Goal: Information Seeking & Learning: Learn about a topic

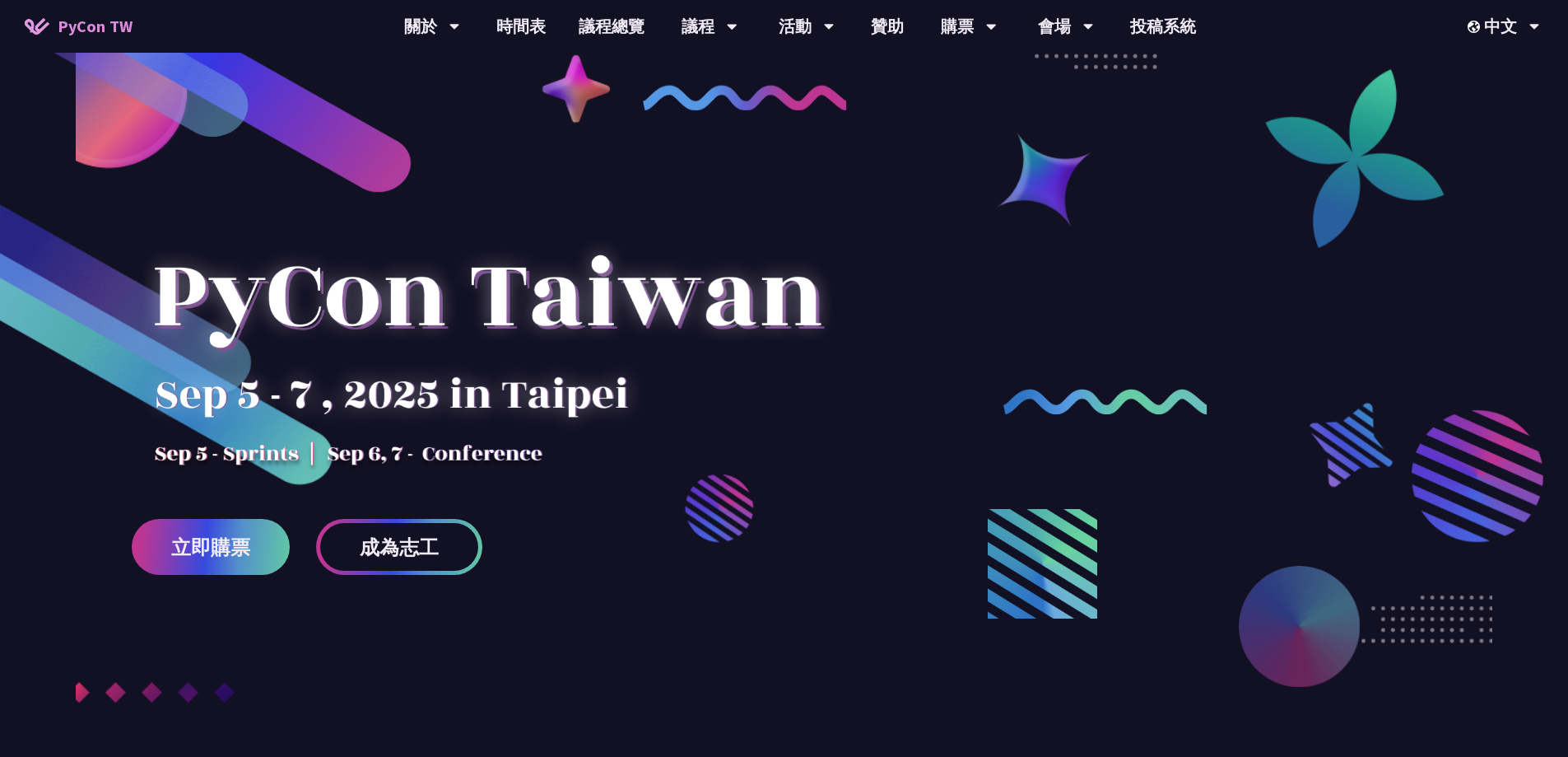
click at [243, 562] on link "立即購票" at bounding box center [211, 547] width 158 height 56
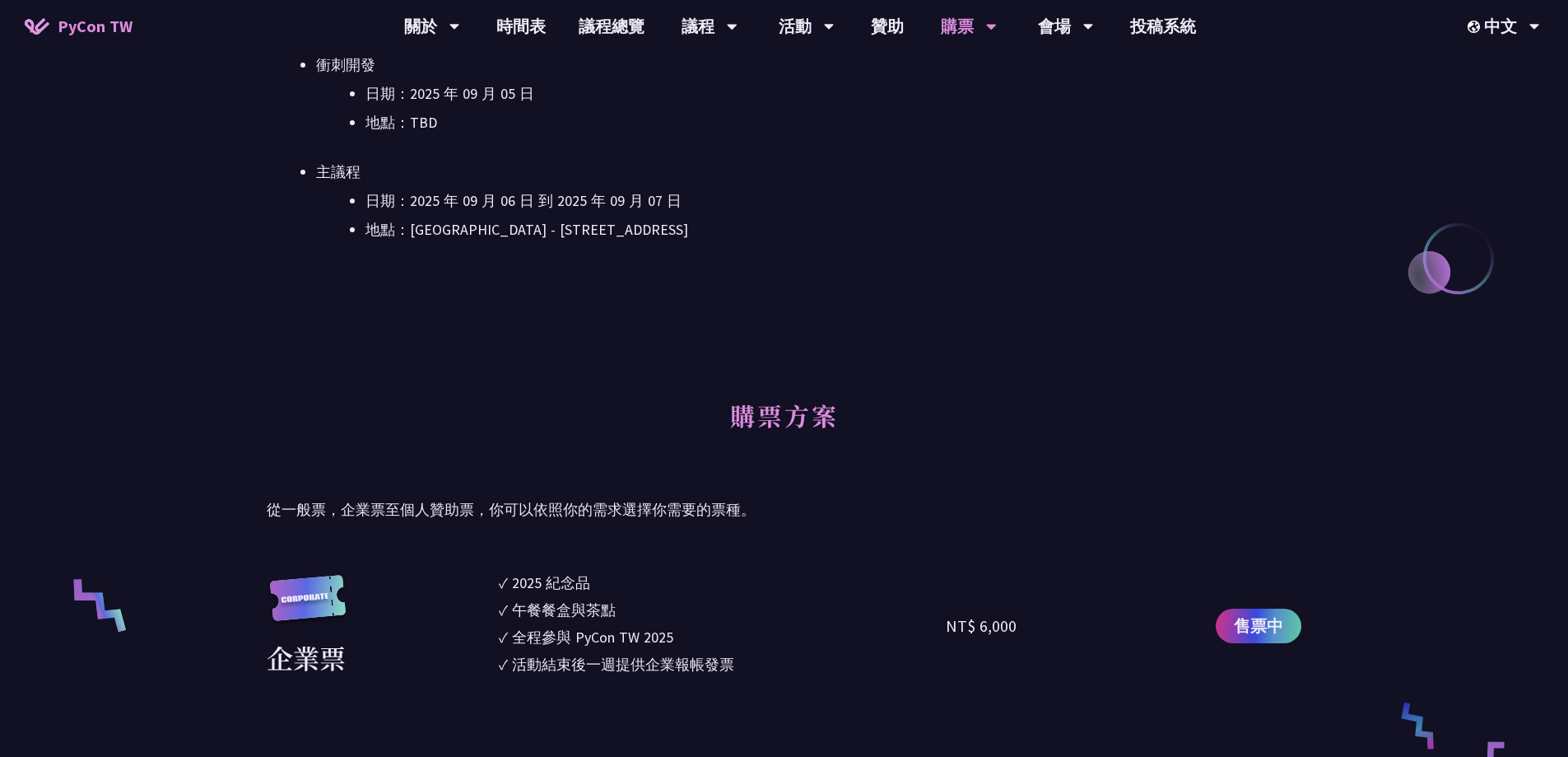
scroll to position [906, 0]
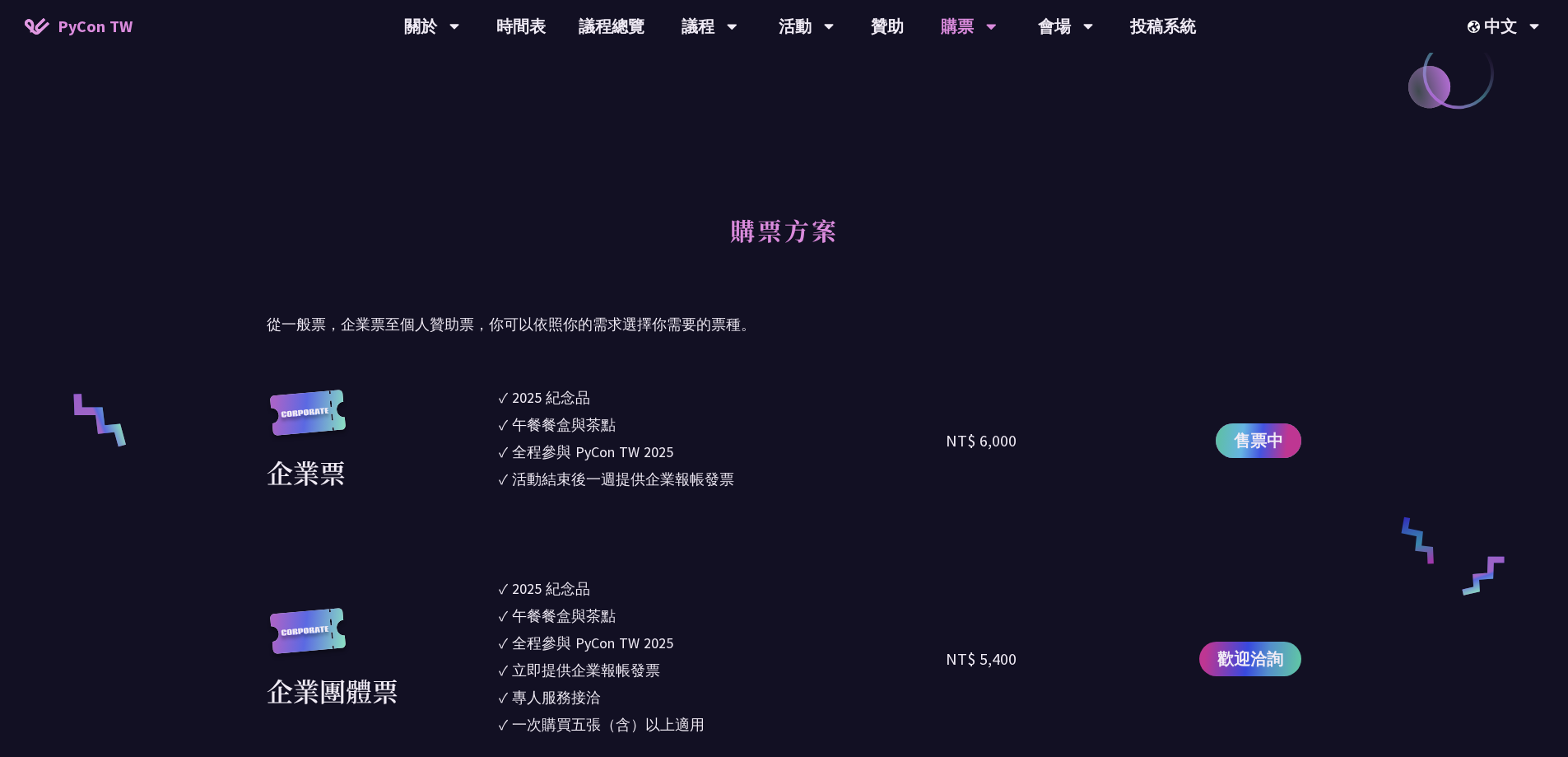
click at [1259, 431] on span "售票中" at bounding box center [1258, 440] width 49 height 25
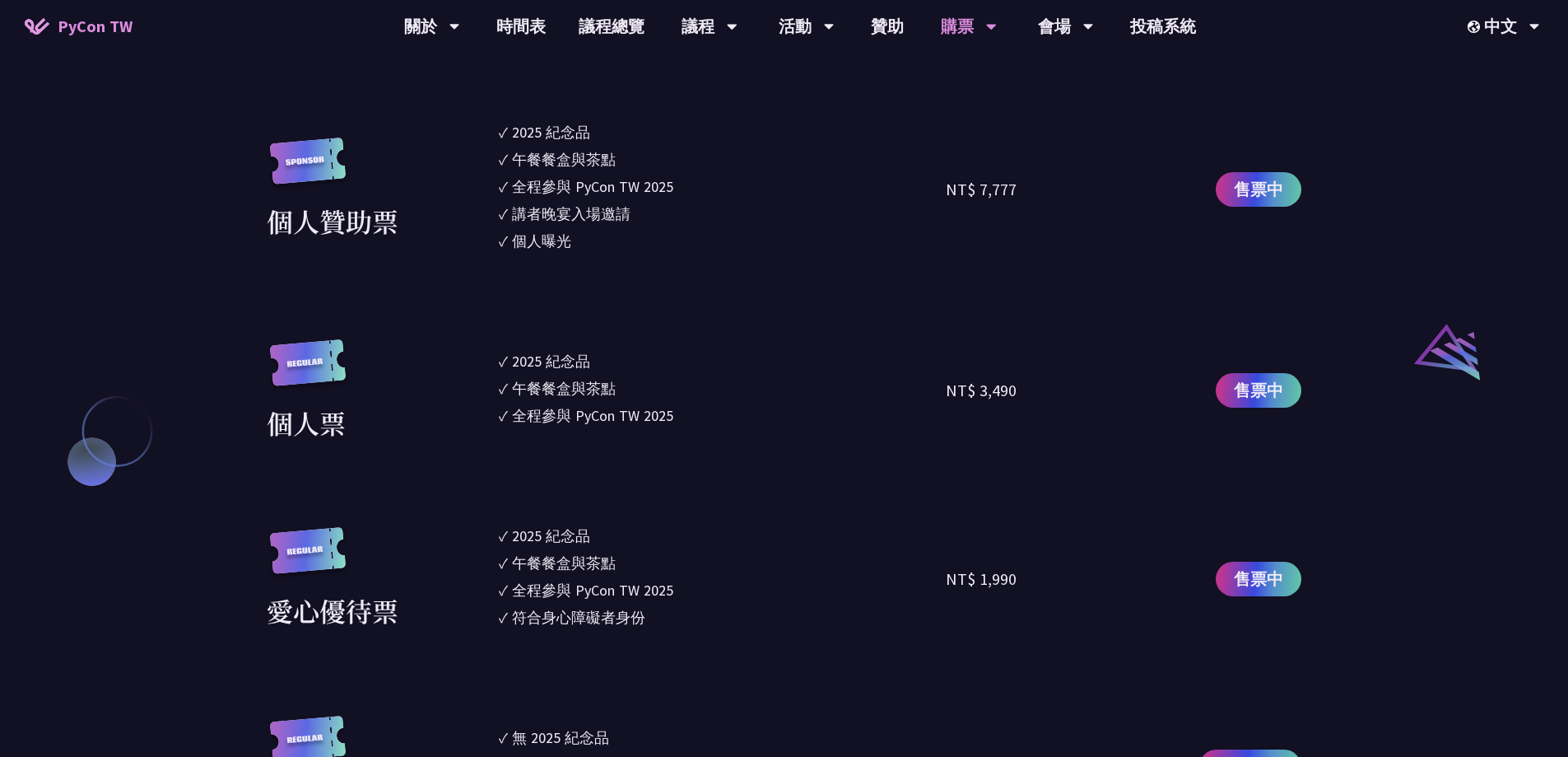
scroll to position [1647, 0]
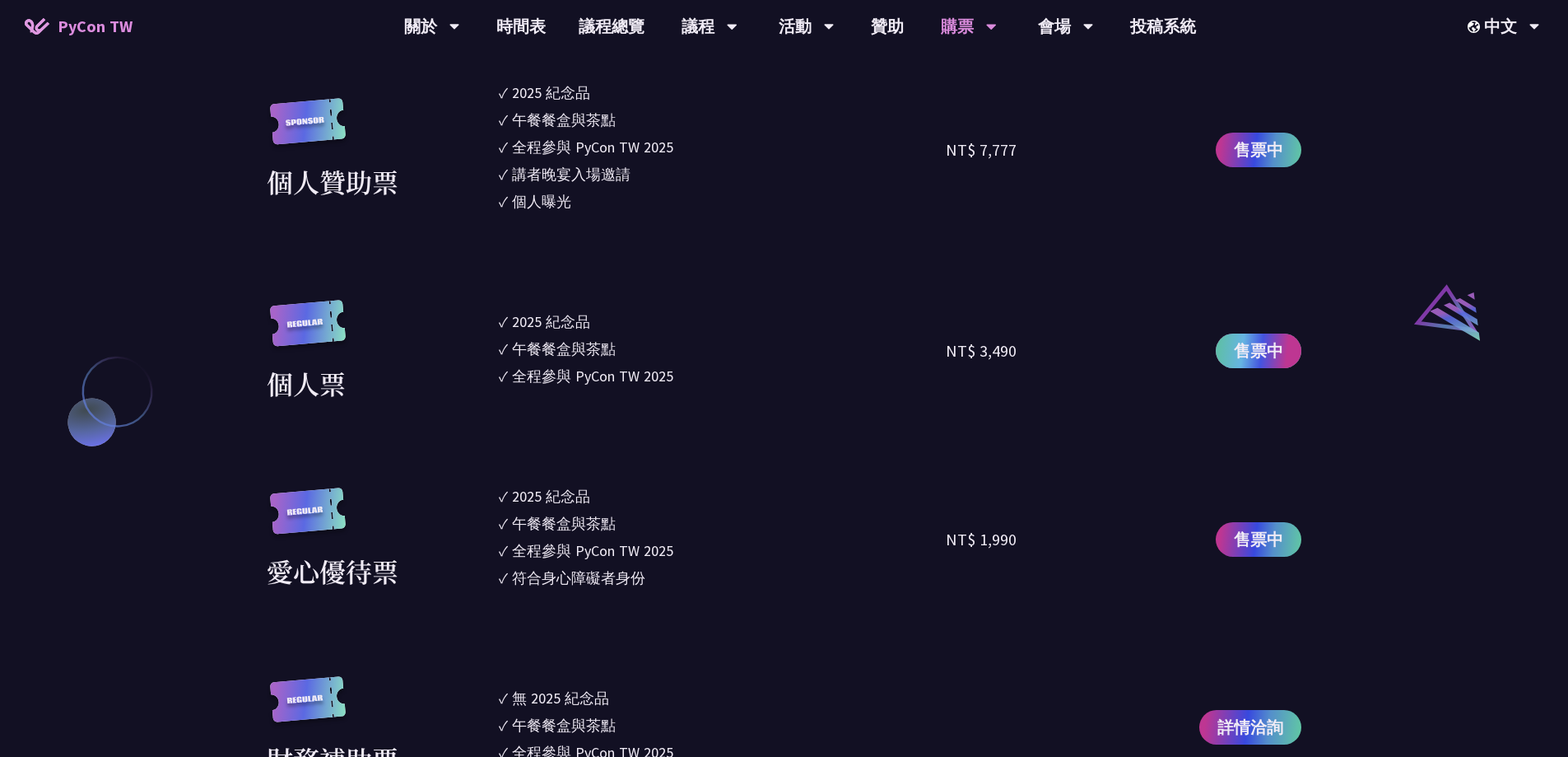
click at [1259, 350] on span "售票中" at bounding box center [1258, 350] width 49 height 25
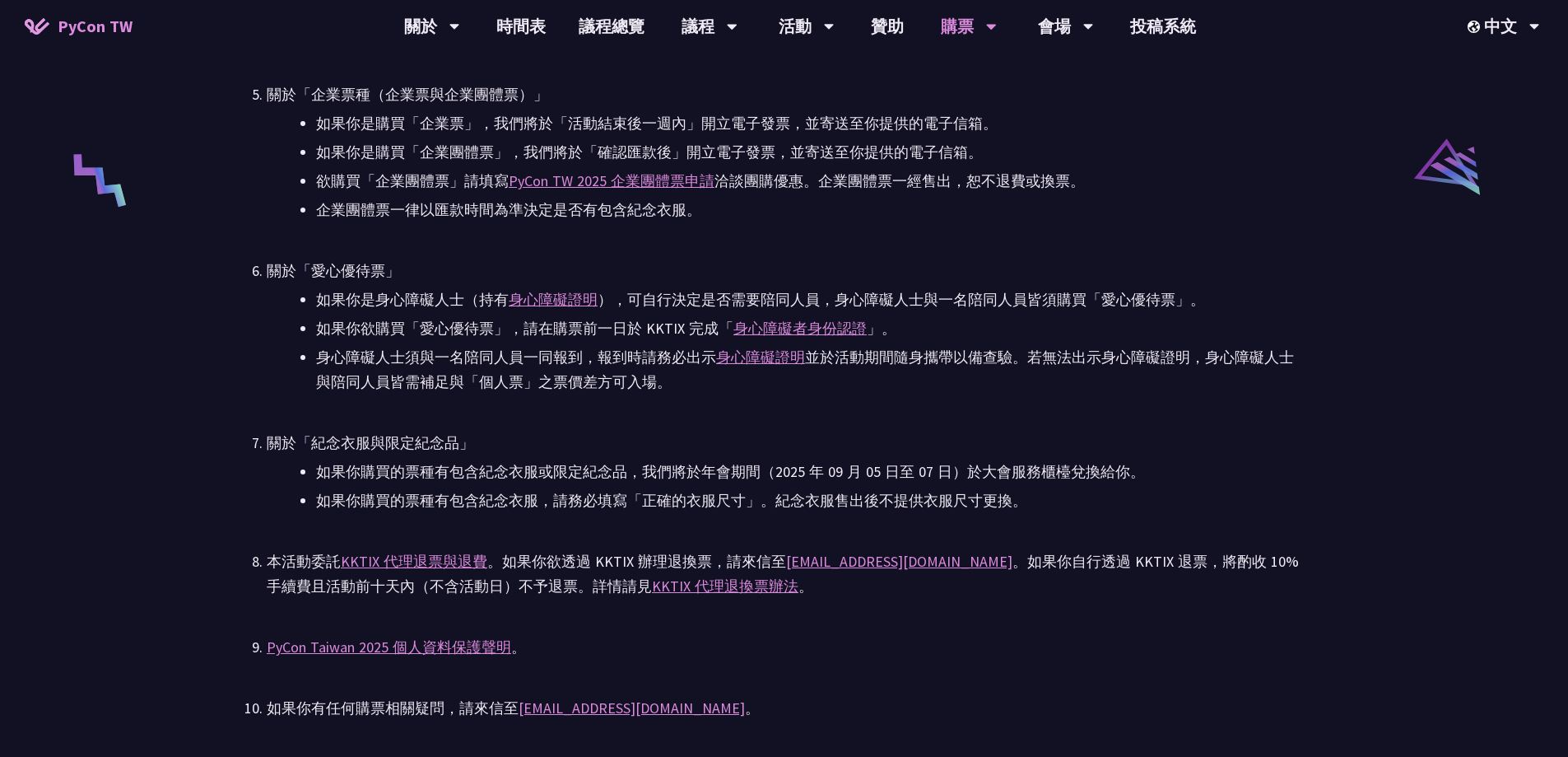
scroll to position [3455, 0]
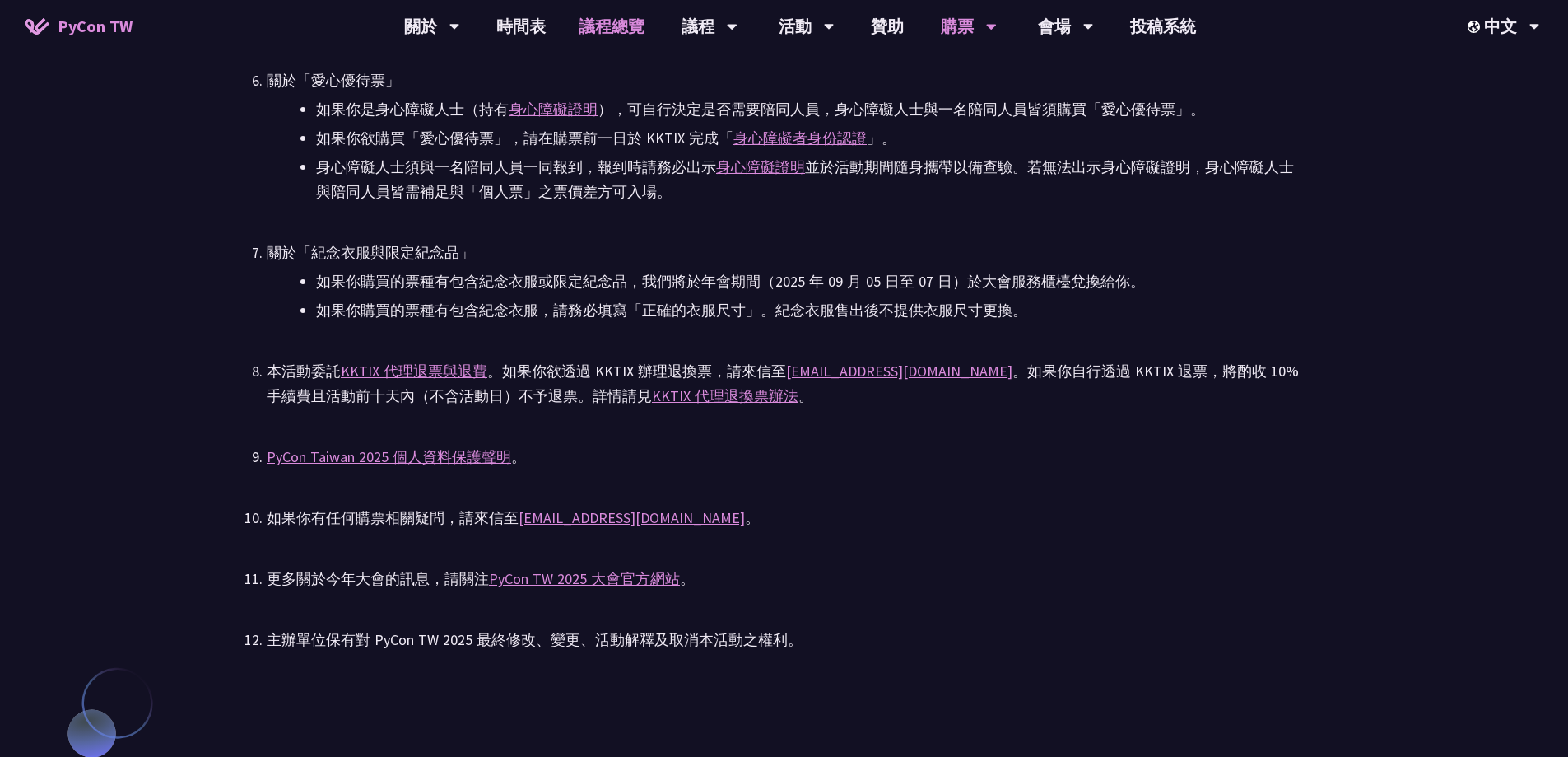
click at [630, 25] on link "議程總覽" at bounding box center [612, 26] width 98 height 53
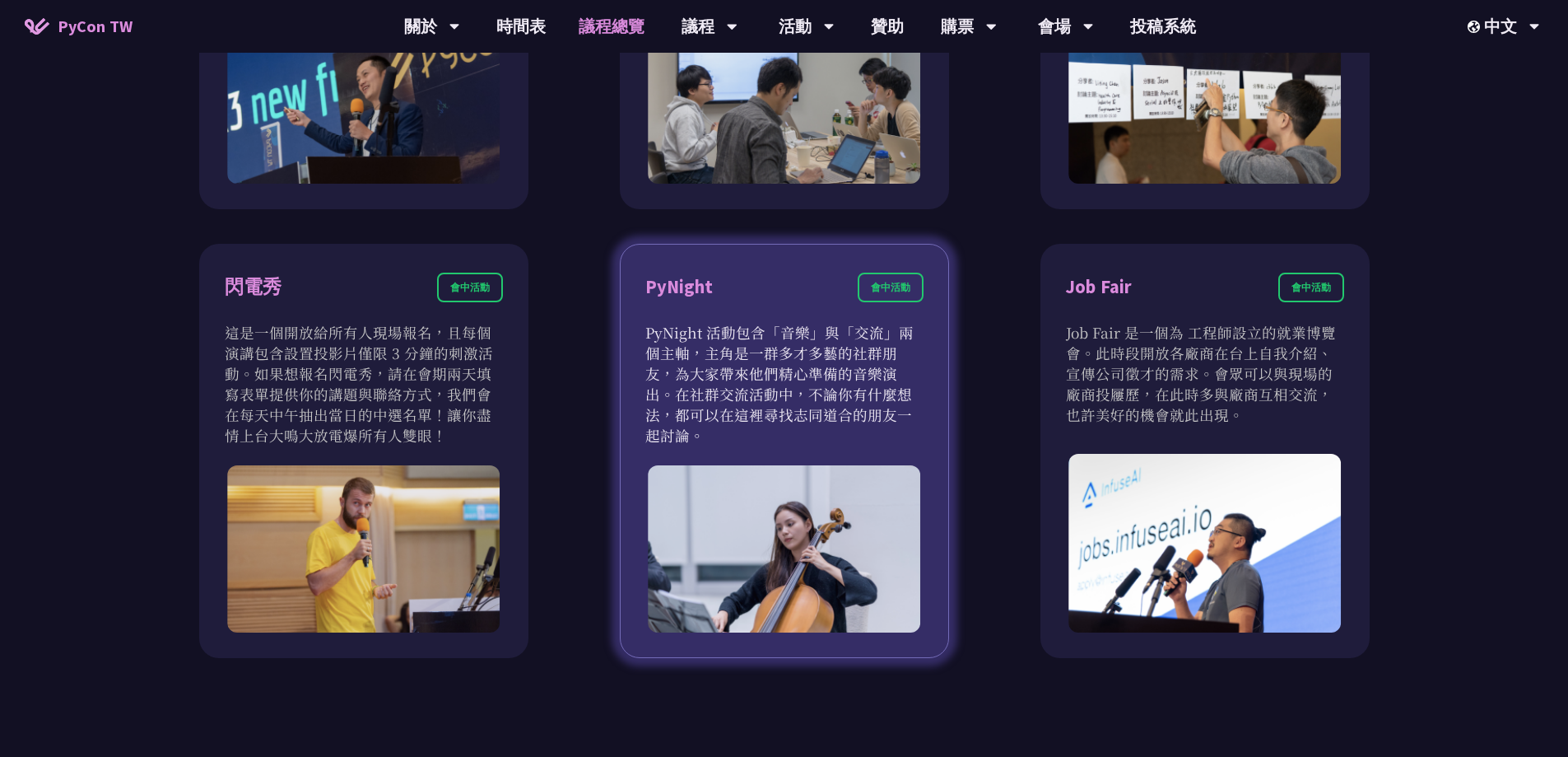
scroll to position [1482, 0]
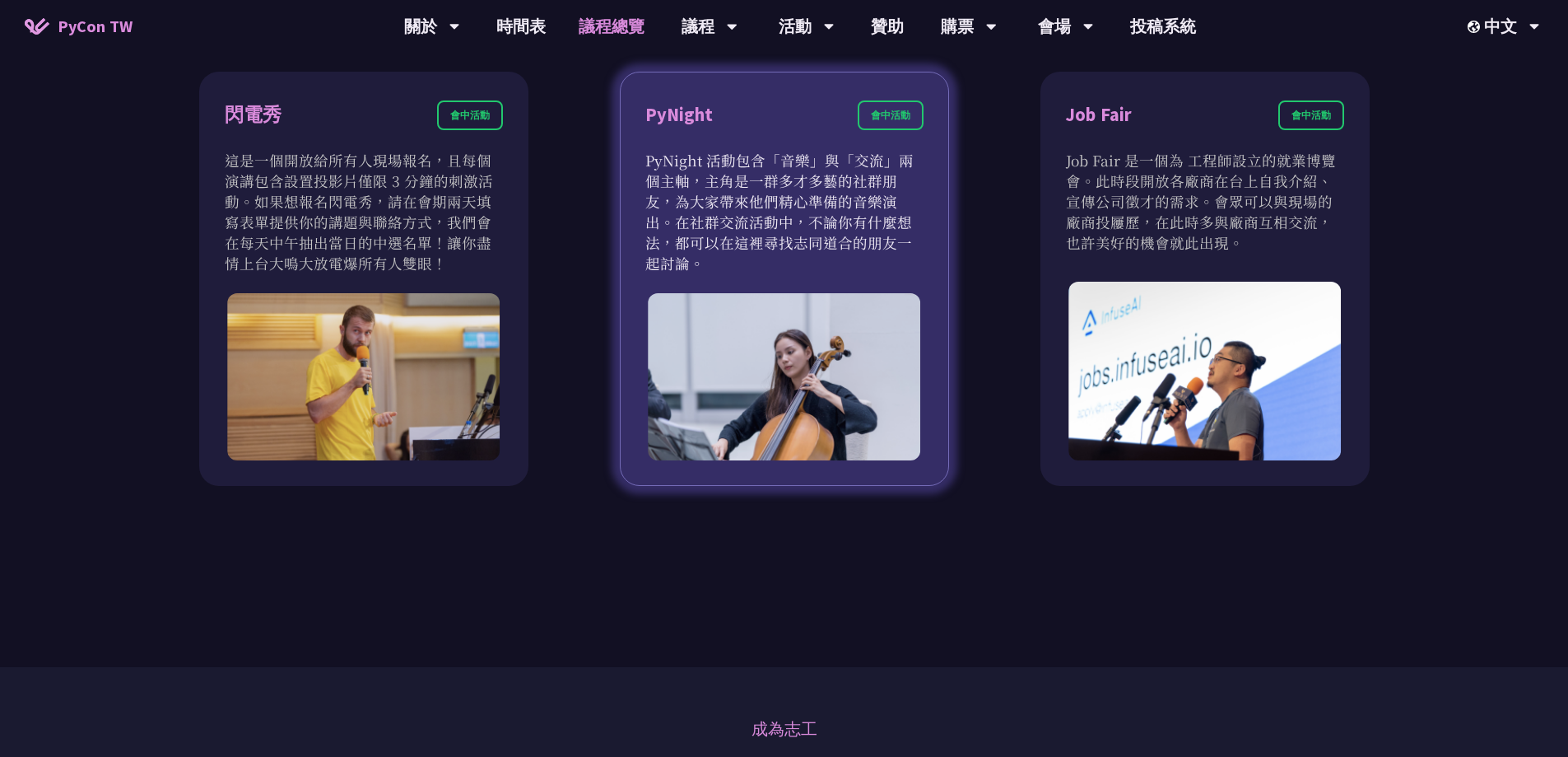
click at [739, 187] on p "PyNight 活動包含「音樂」與「交流」兩個主軸，主角是一群多才多藝的社群朋友，為大家帶來他們精心準備的音樂演出。在社群交流活動中，不論你有什麼想法，都可以…" at bounding box center [784, 211] width 279 height 124
click at [881, 111] on div "會中活動" at bounding box center [890, 115] width 66 height 30
click at [683, 109] on div "PyNight" at bounding box center [679, 114] width 68 height 29
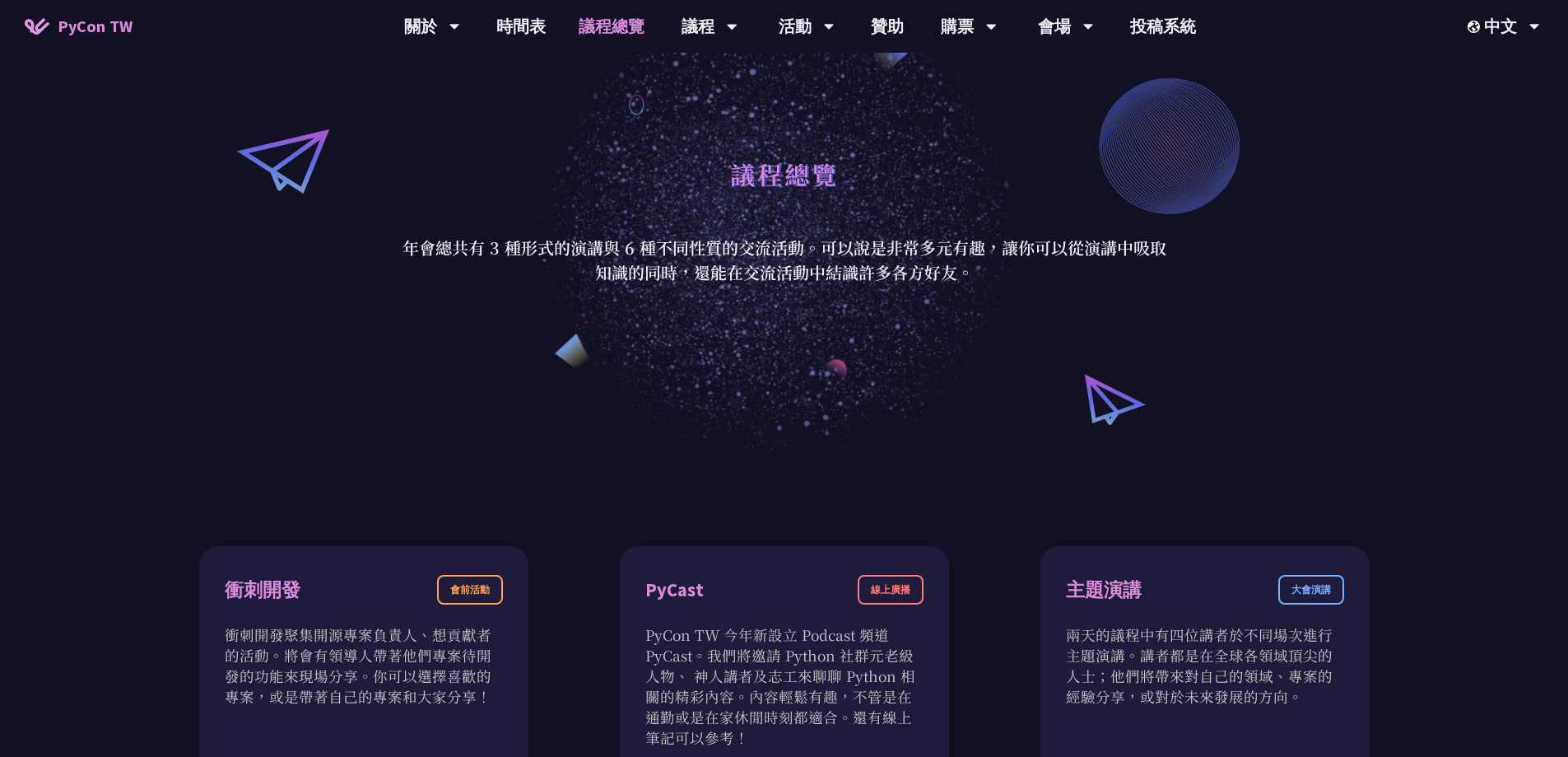
scroll to position [0, 0]
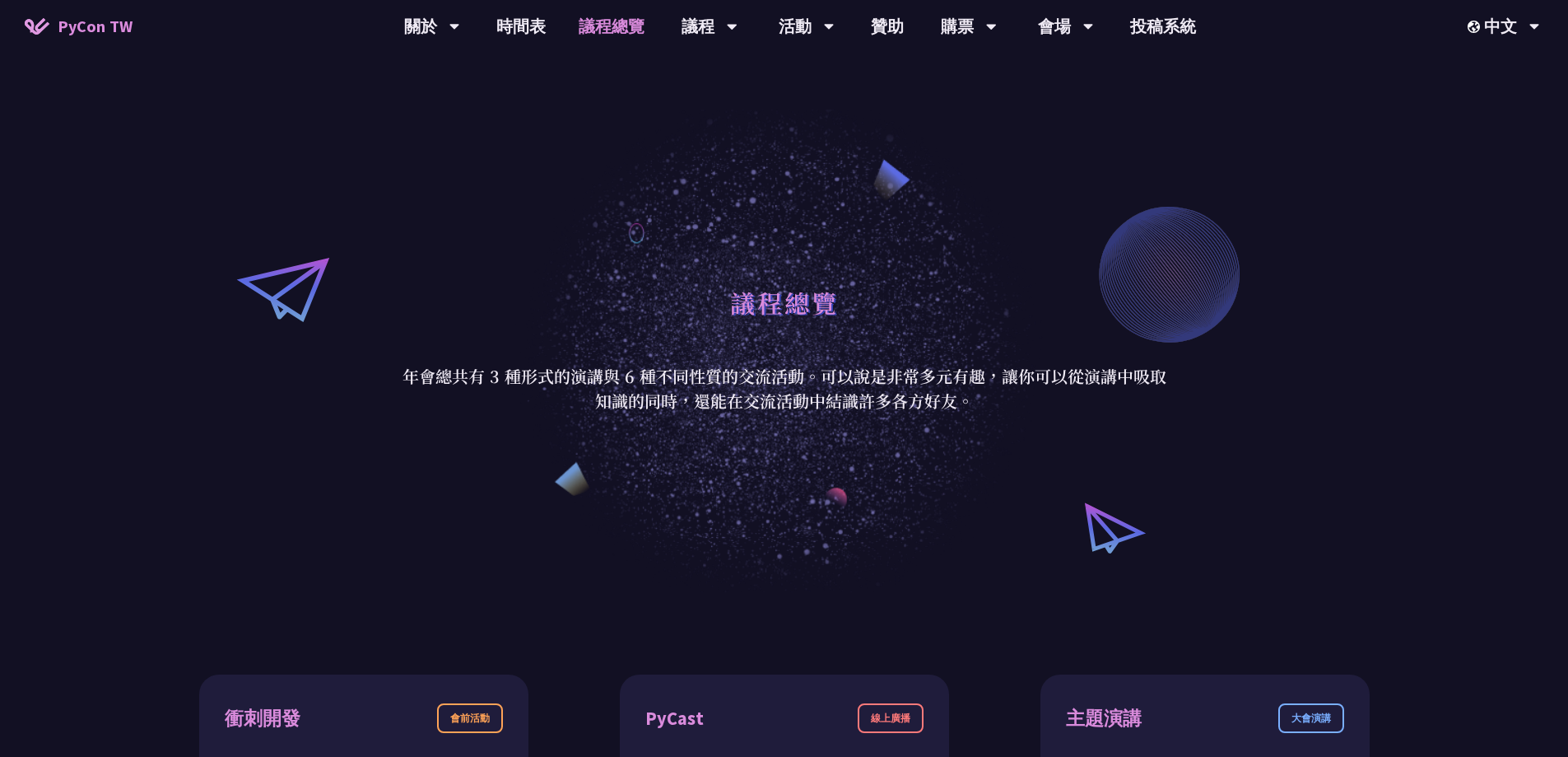
click at [1097, 250] on div "議程總覽 年會總共有 3 種形式的演講與 6 種不同性質的交流活動。可以說是非常多元有趣，讓你可以從演講中吸取知識的同時，還能在交流活動中結識許多各方好友。" at bounding box center [784, 345] width 1568 height 493
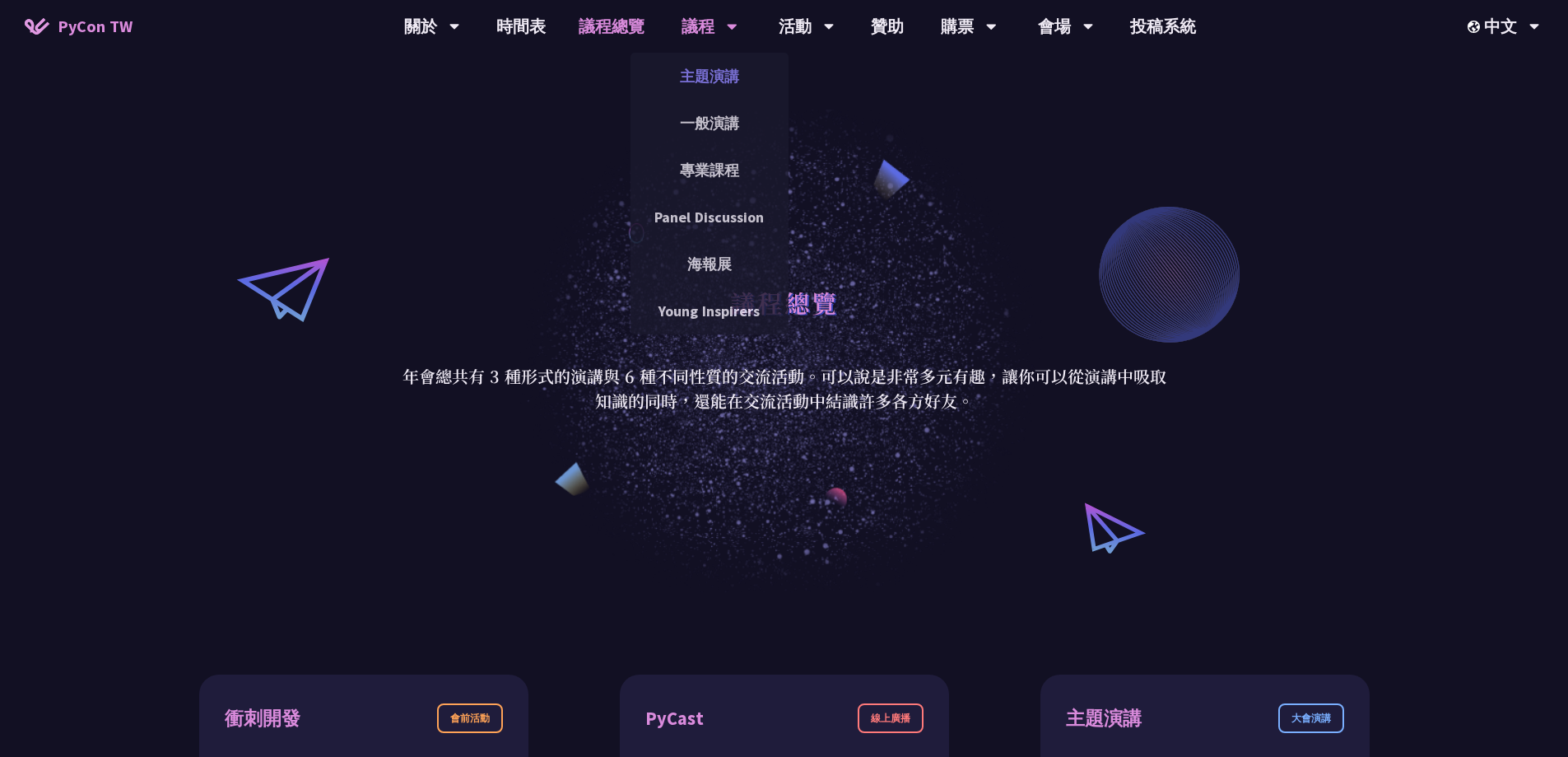
click at [707, 78] on link "主題演講" at bounding box center [709, 76] width 158 height 39
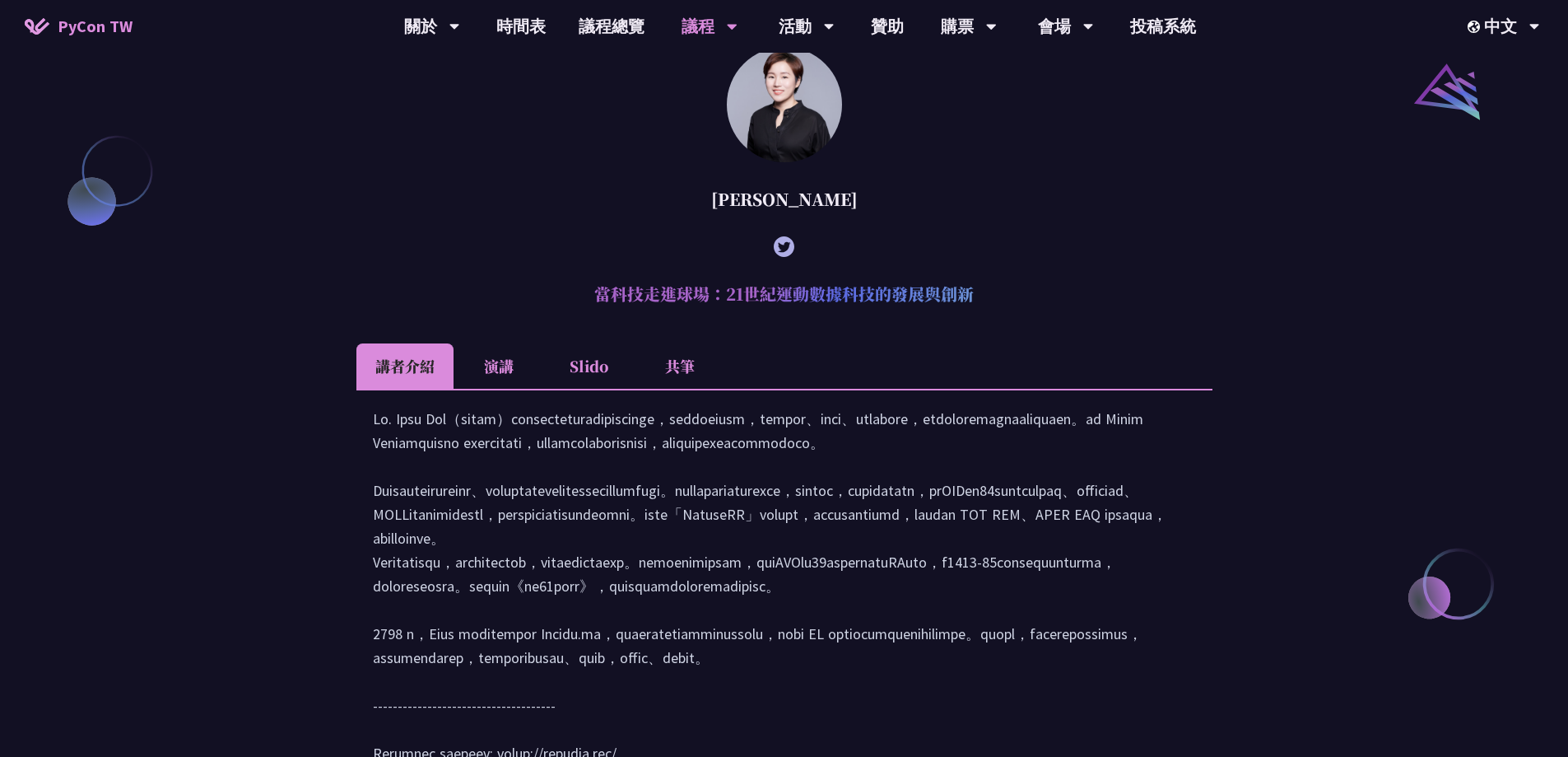
scroll to position [1894, 0]
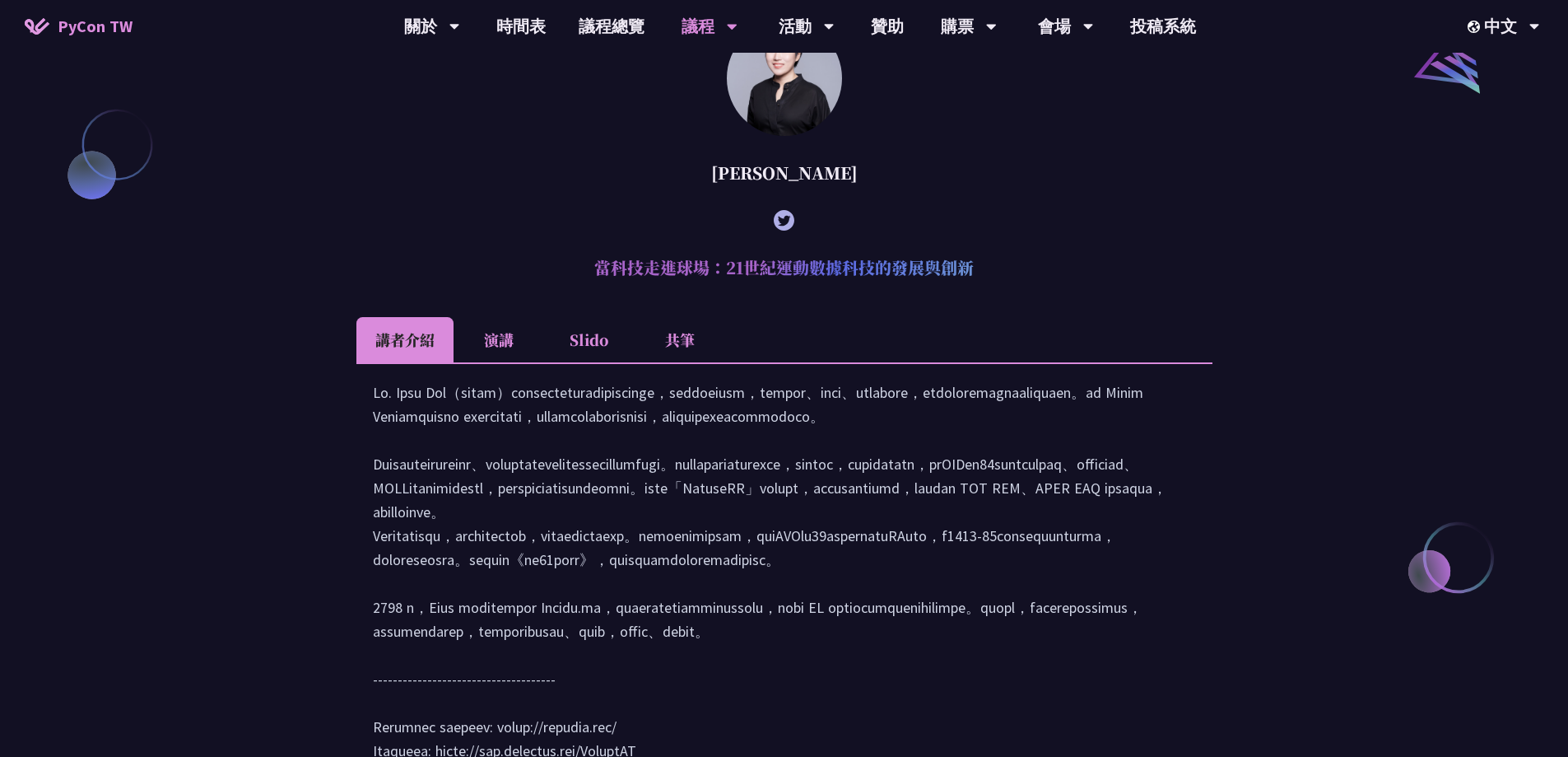
click at [606, 362] on li "Slido" at bounding box center [590, 339] width 91 height 46
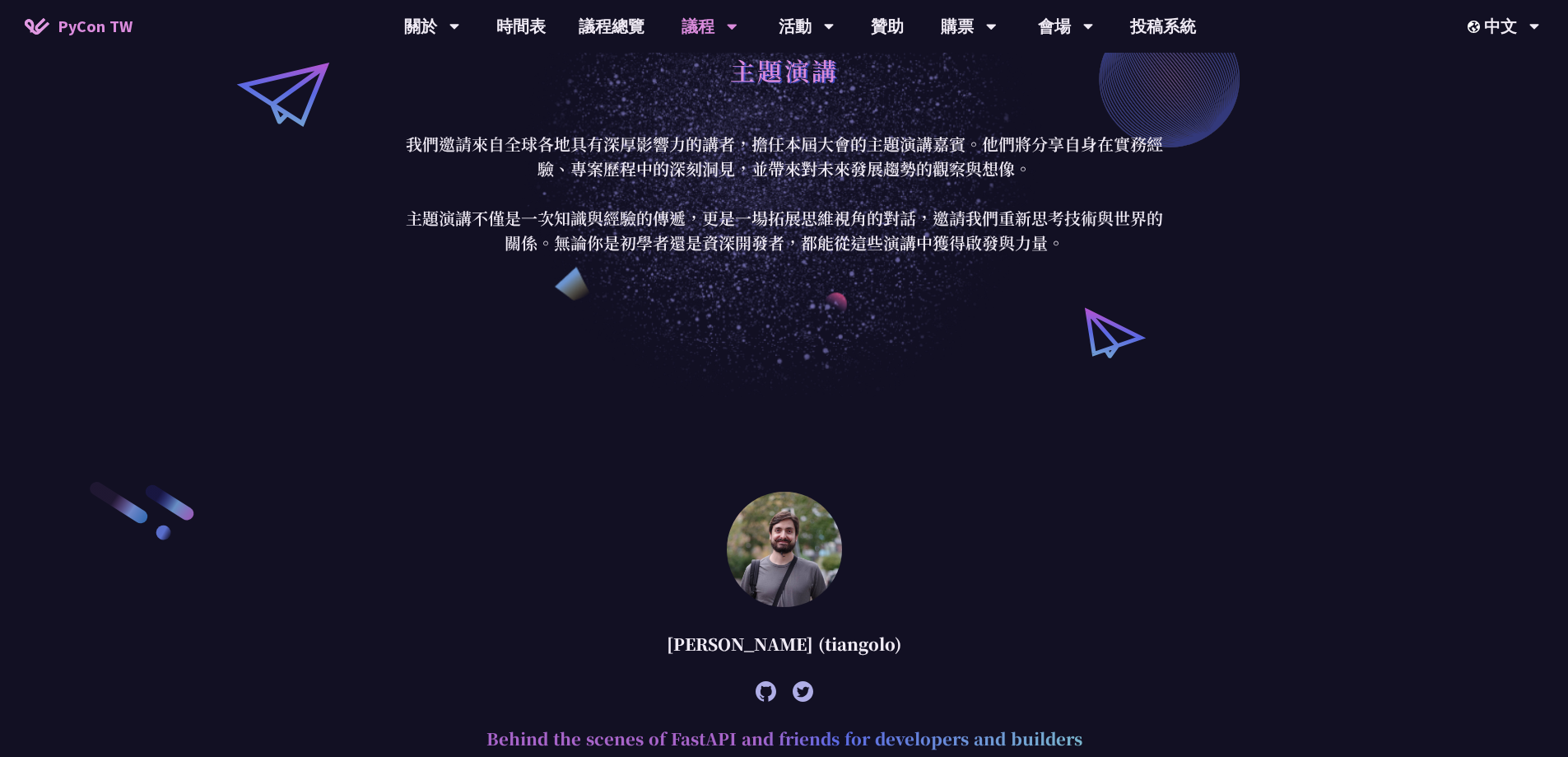
scroll to position [0, 0]
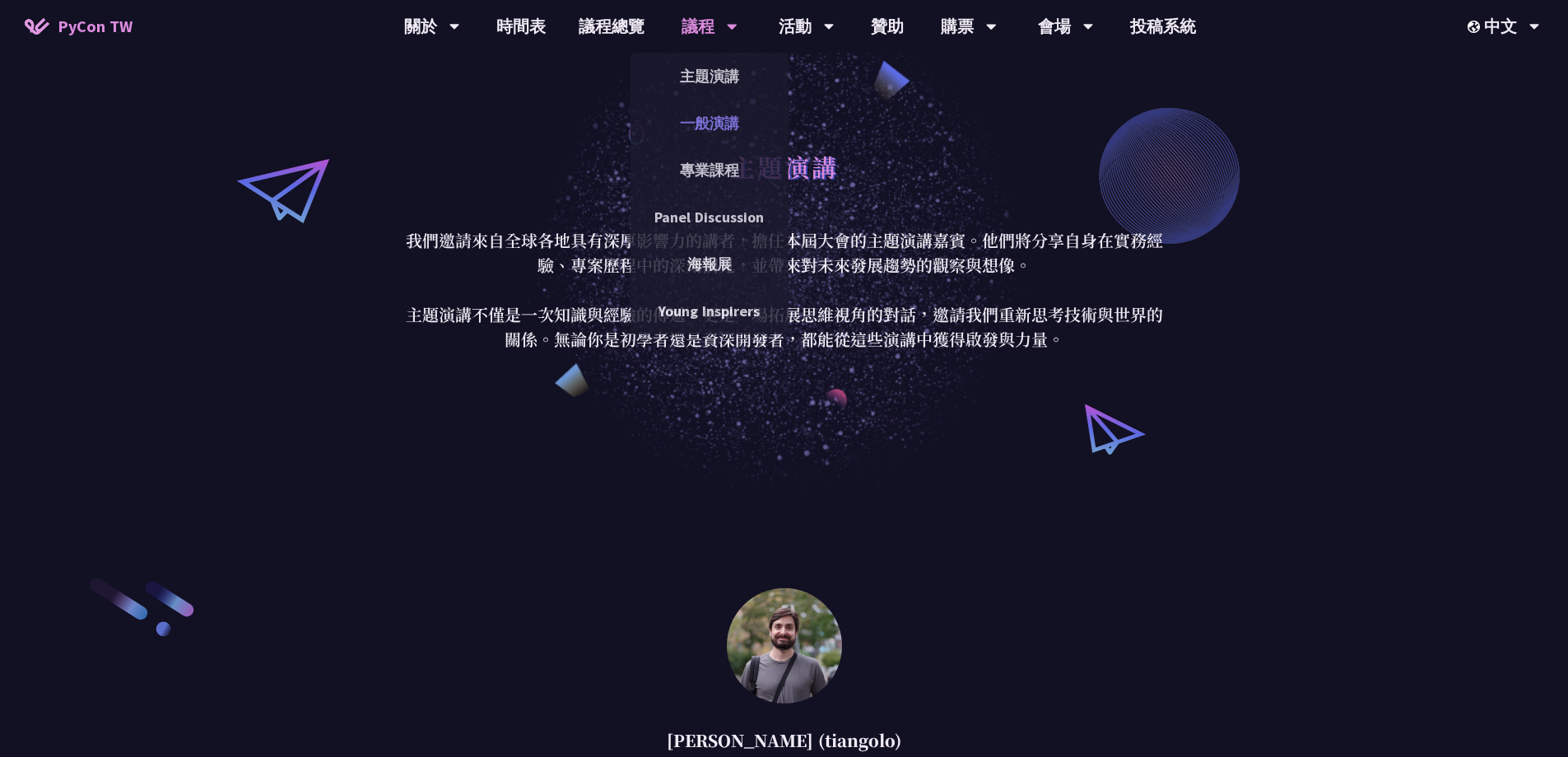
click at [705, 130] on link "一般演講" at bounding box center [709, 124] width 158 height 39
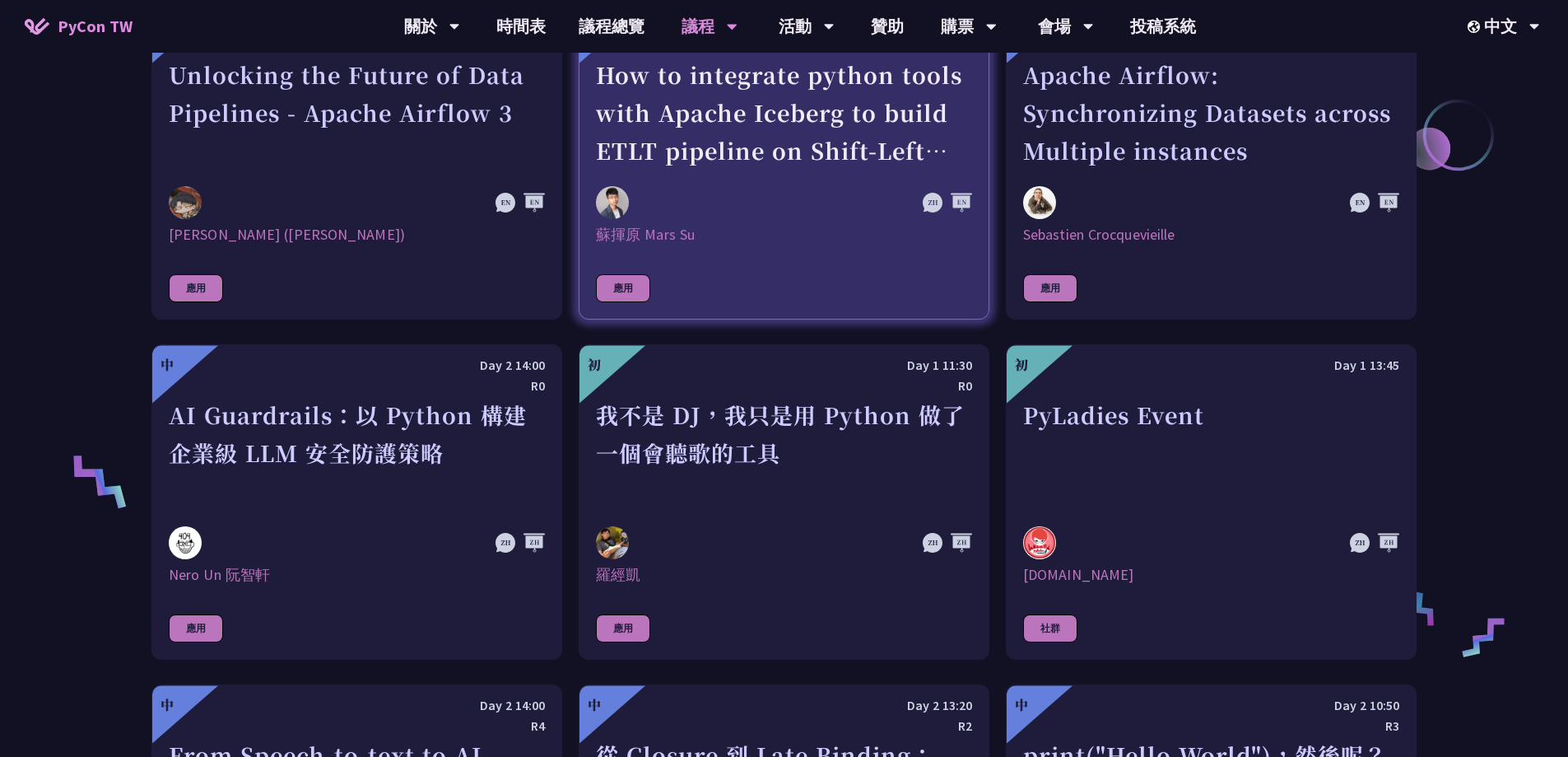
scroll to position [1071, 0]
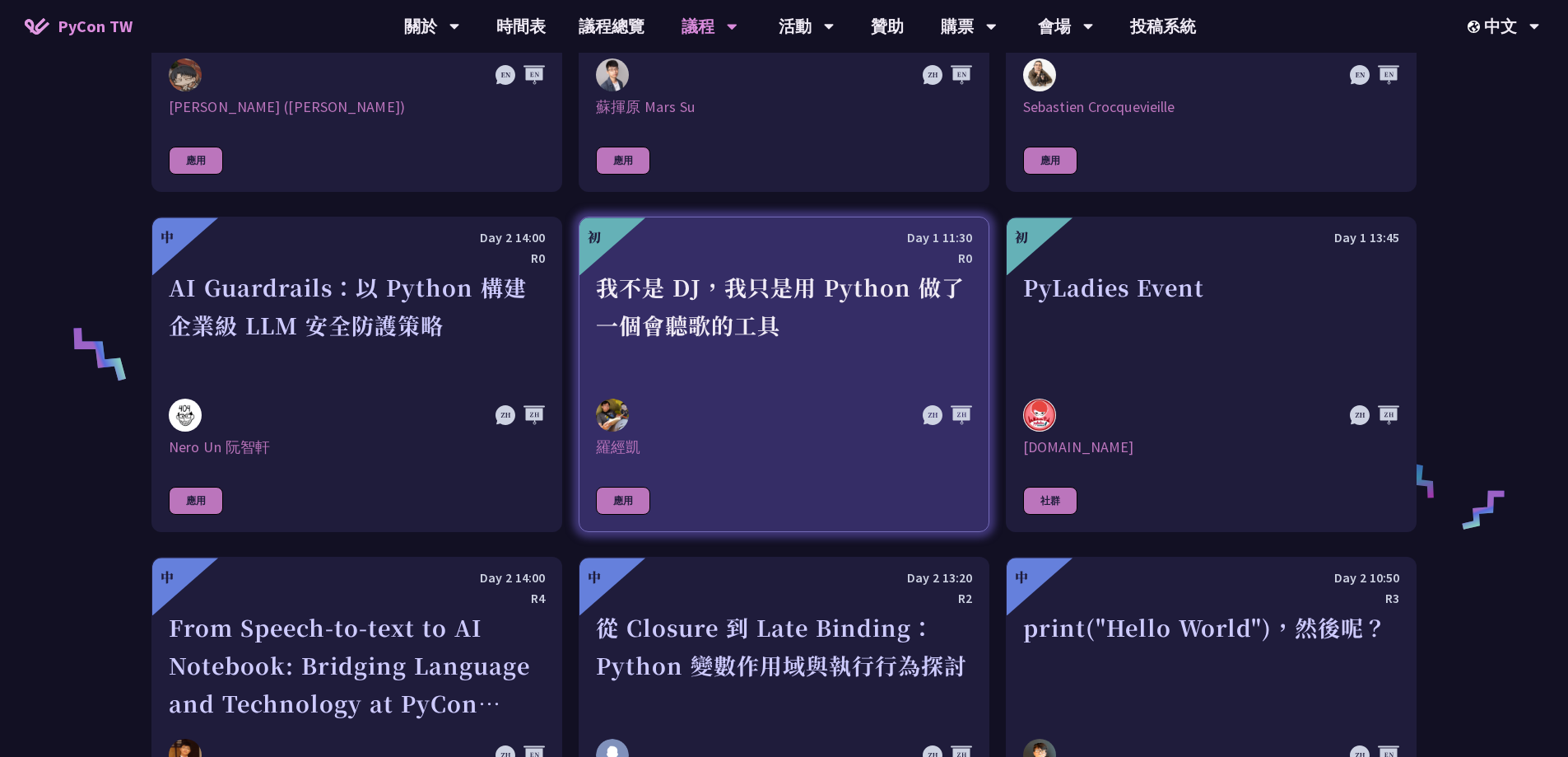
click at [710, 334] on div "我不是 DJ，我只是用 Python 做了一個會聽歌的工具" at bounding box center [784, 325] width 376 height 113
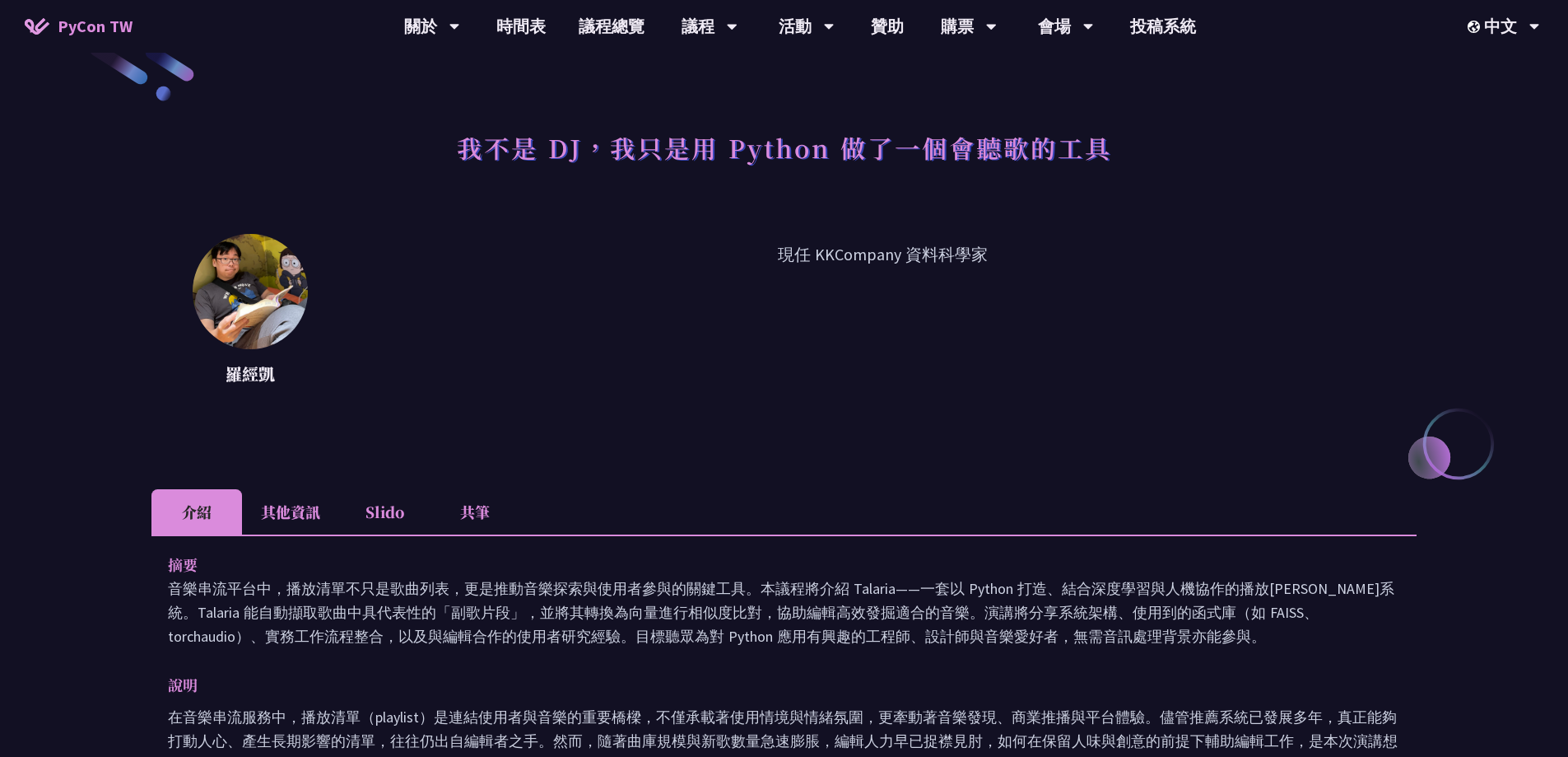
scroll to position [83, 0]
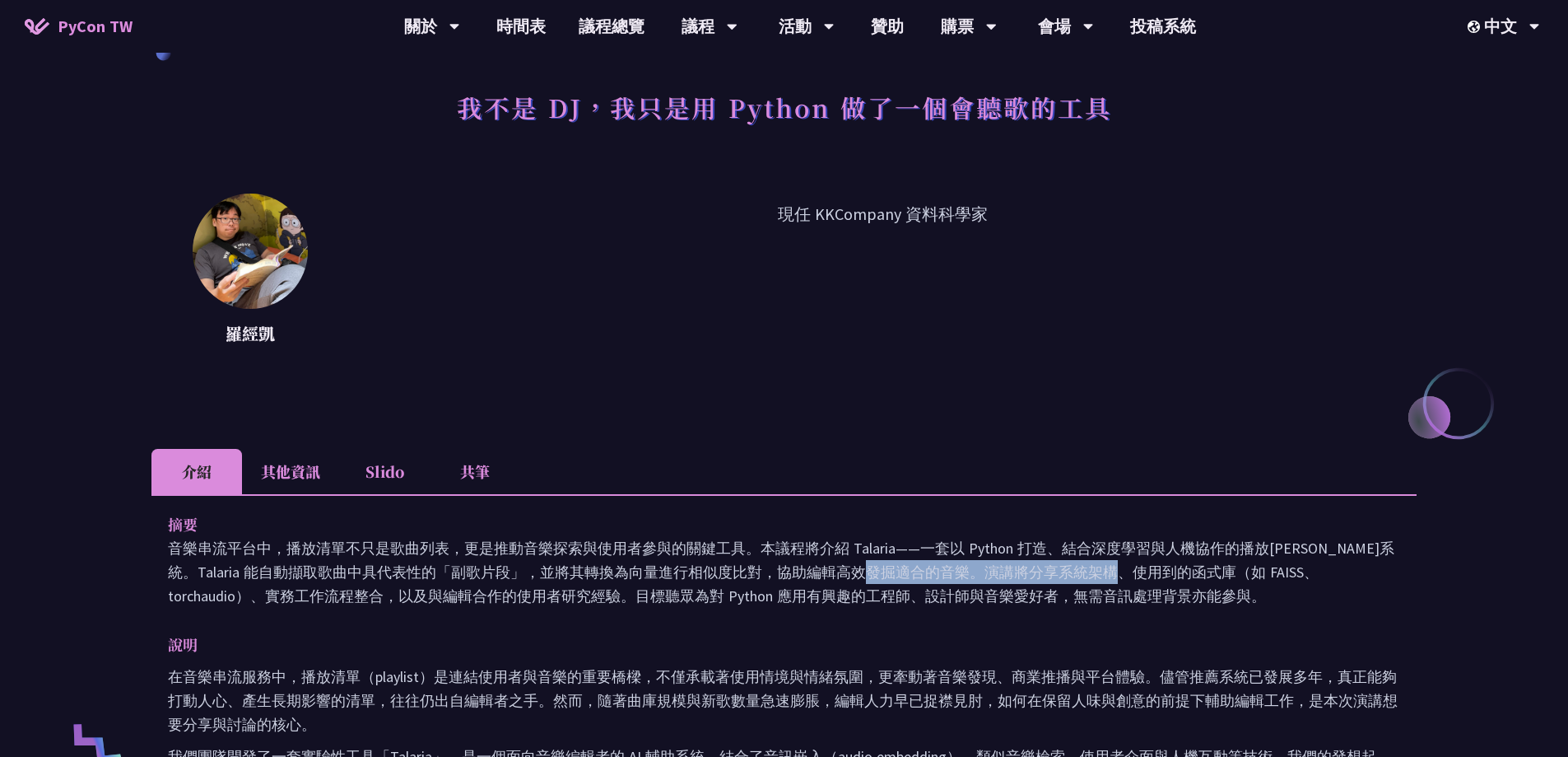
drag, startPoint x: 648, startPoint y: 569, endPoint x: 907, endPoint y: 581, distance: 259.3
click at [907, 581] on p "音樂串流平台中，播放清單不只是歌曲列表，更是推動音樂探索與使用者參與的關鍵工具。本議程將介紹 Talaria——一套以 Python 打造、結合深度學習與人機…" at bounding box center [784, 571] width 1232 height 72
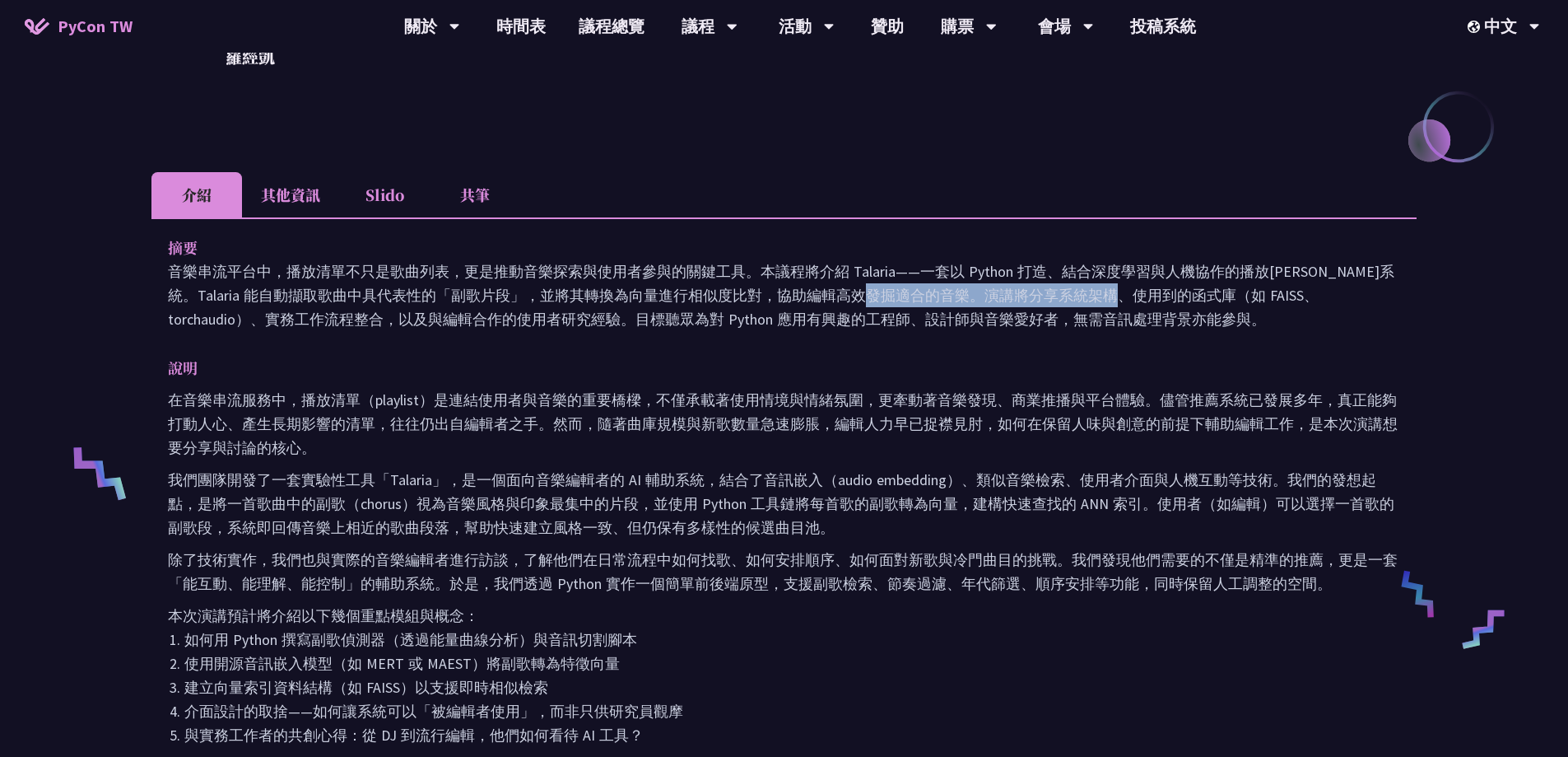
scroll to position [411, 0]
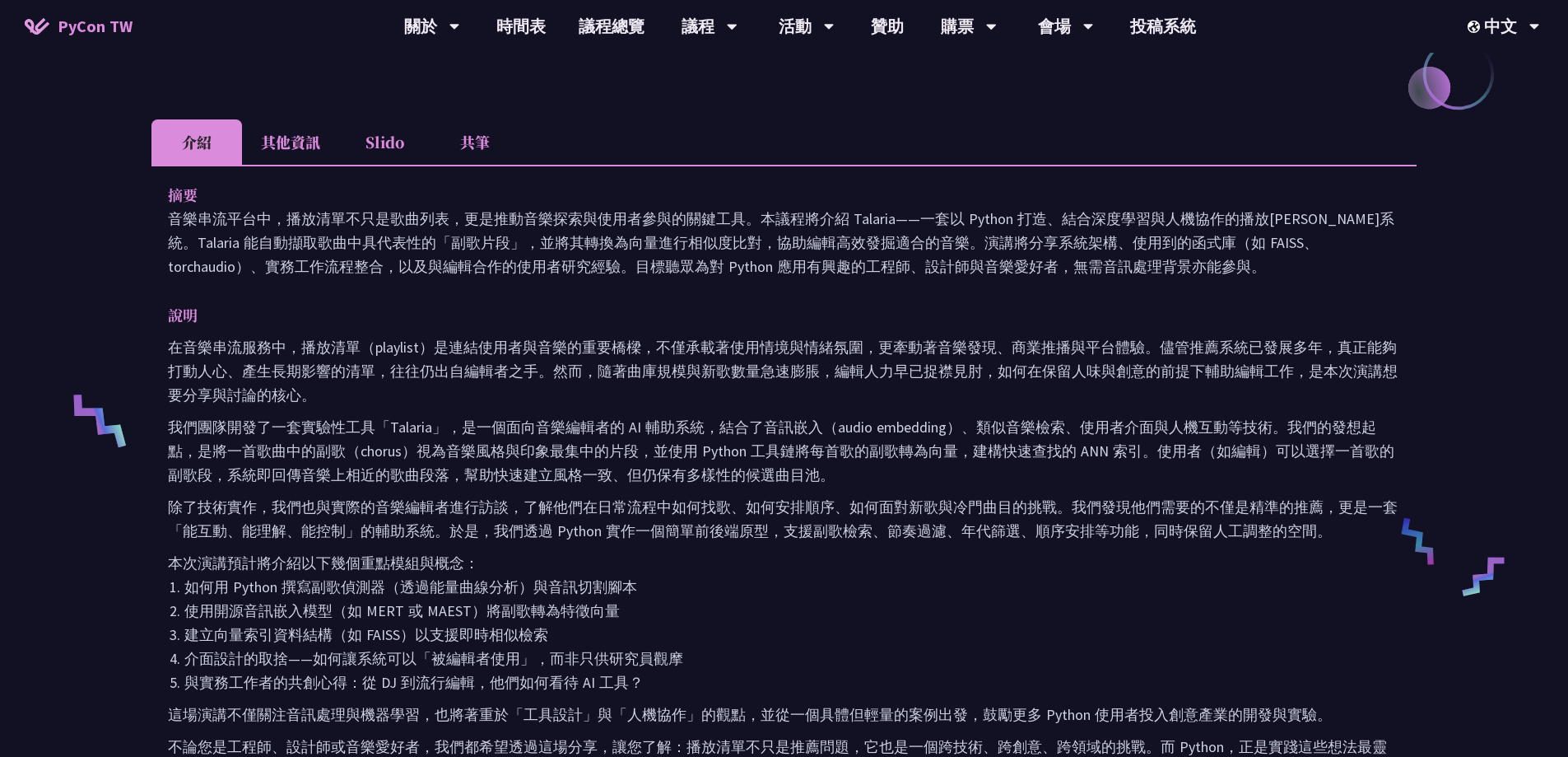
drag, startPoint x: 906, startPoint y: 583, endPoint x: 904, endPoint y: 594, distance: 11.2
click at [904, 594] on li "如何用 Python 撰寫副歌偵測器（透過能量曲線分析）與音訊切割腳本" at bounding box center [792, 587] width 1215 height 24
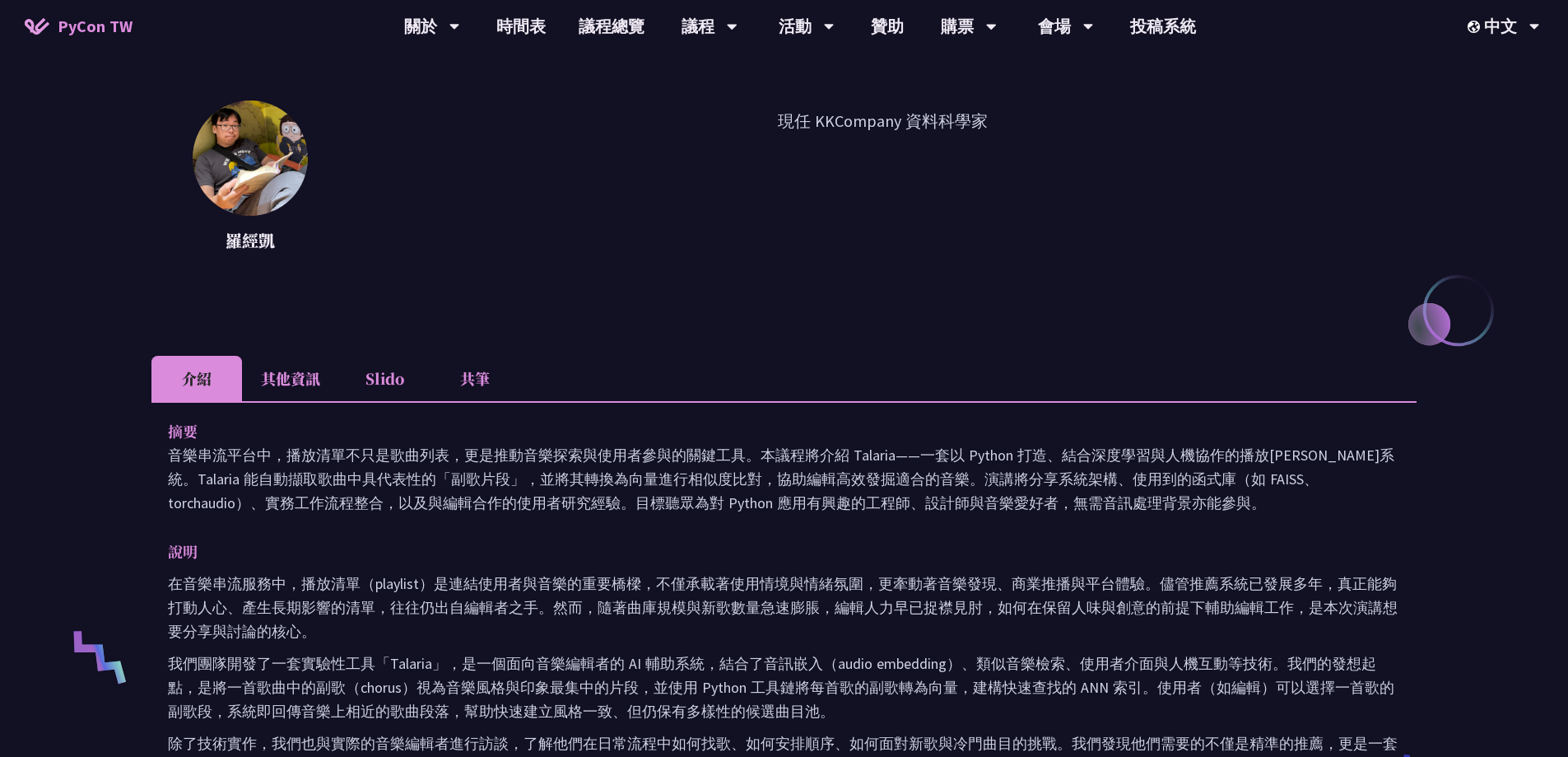
scroll to position [0, 0]
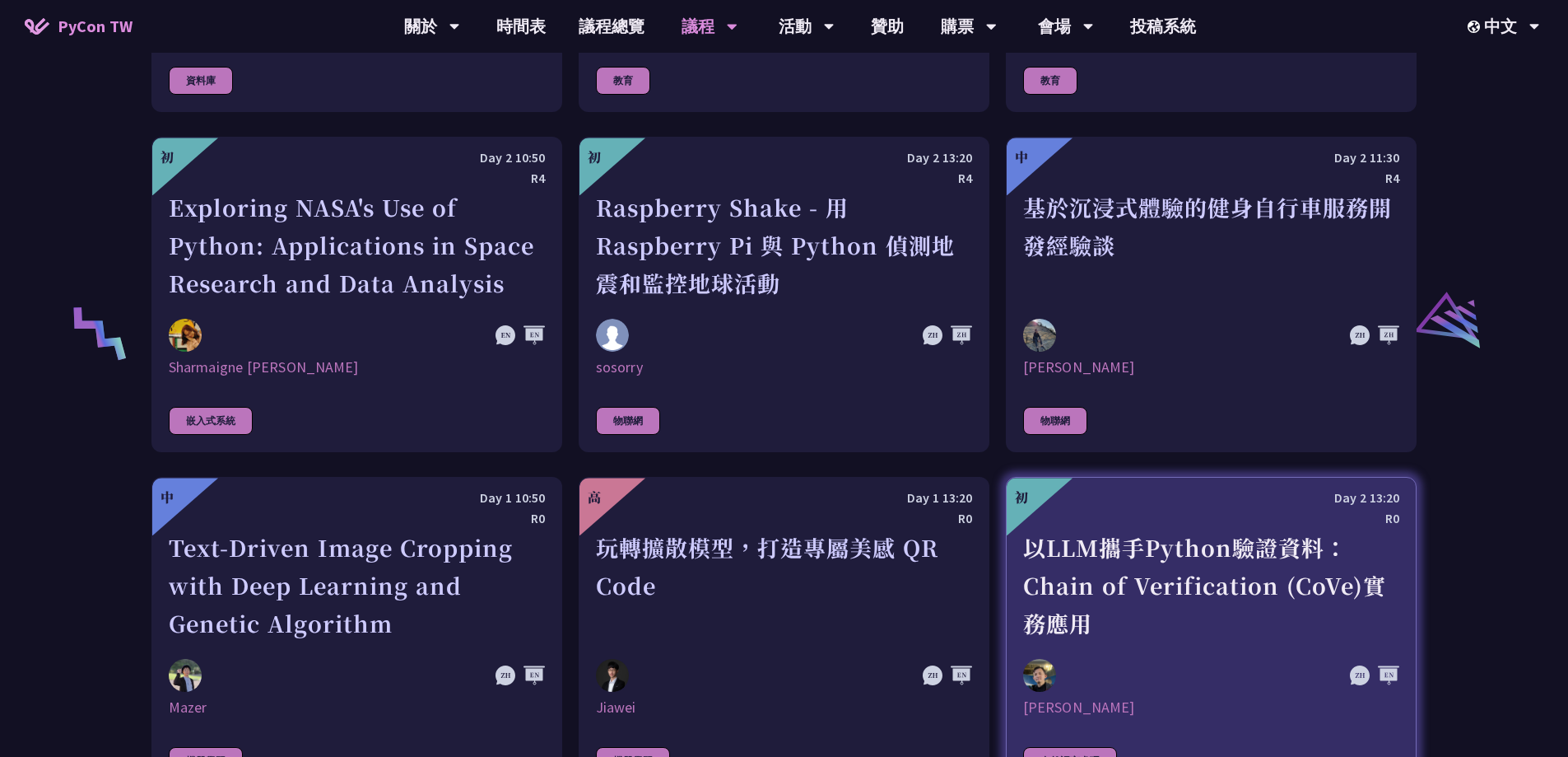
scroll to position [3458, 0]
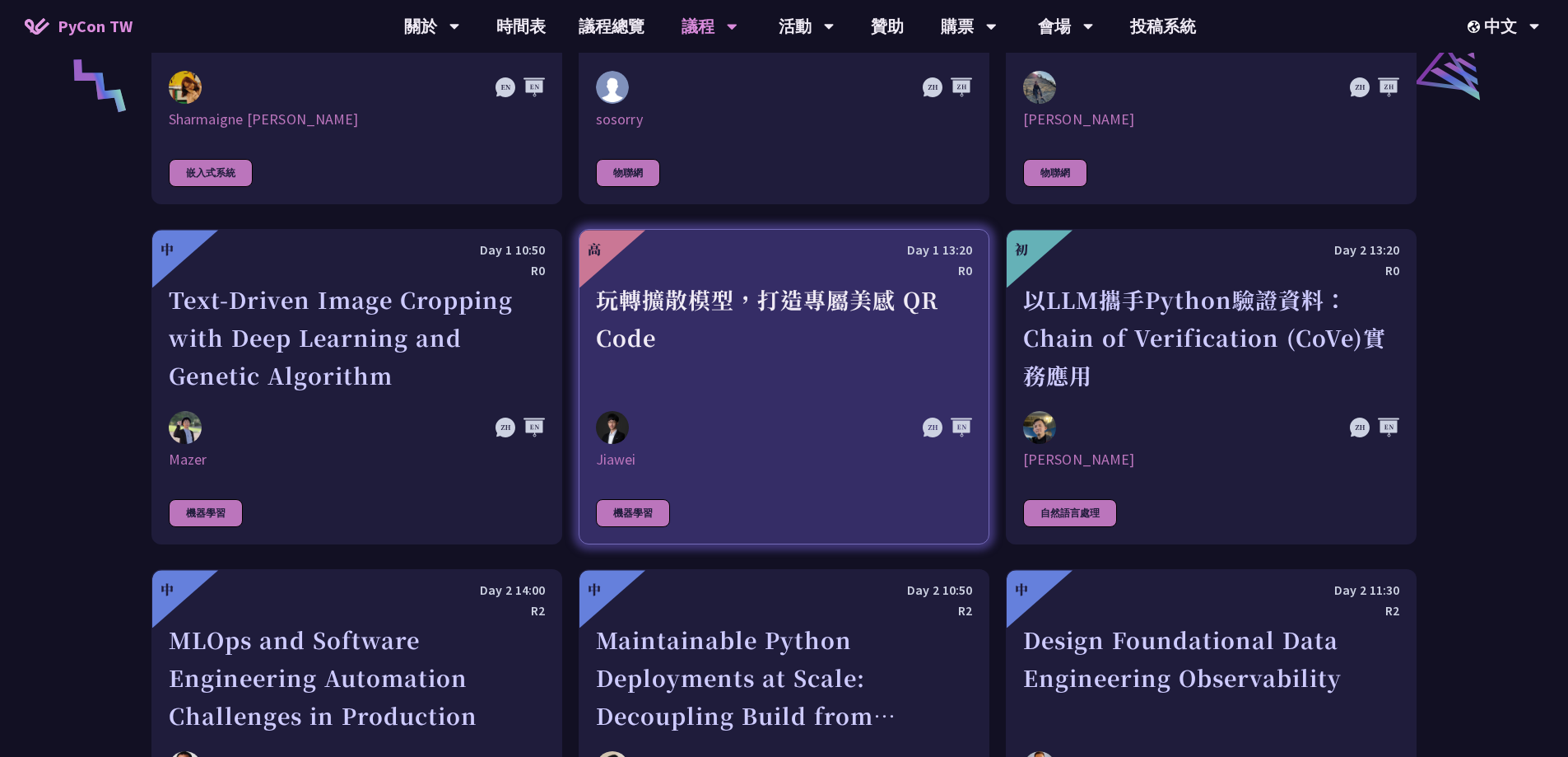
click at [742, 389] on link "高 Day 1 13:20 R0 玩轉擴散模型，打造專屬美感 QR Code Jiawei 機器學習" at bounding box center [784, 386] width 410 height 316
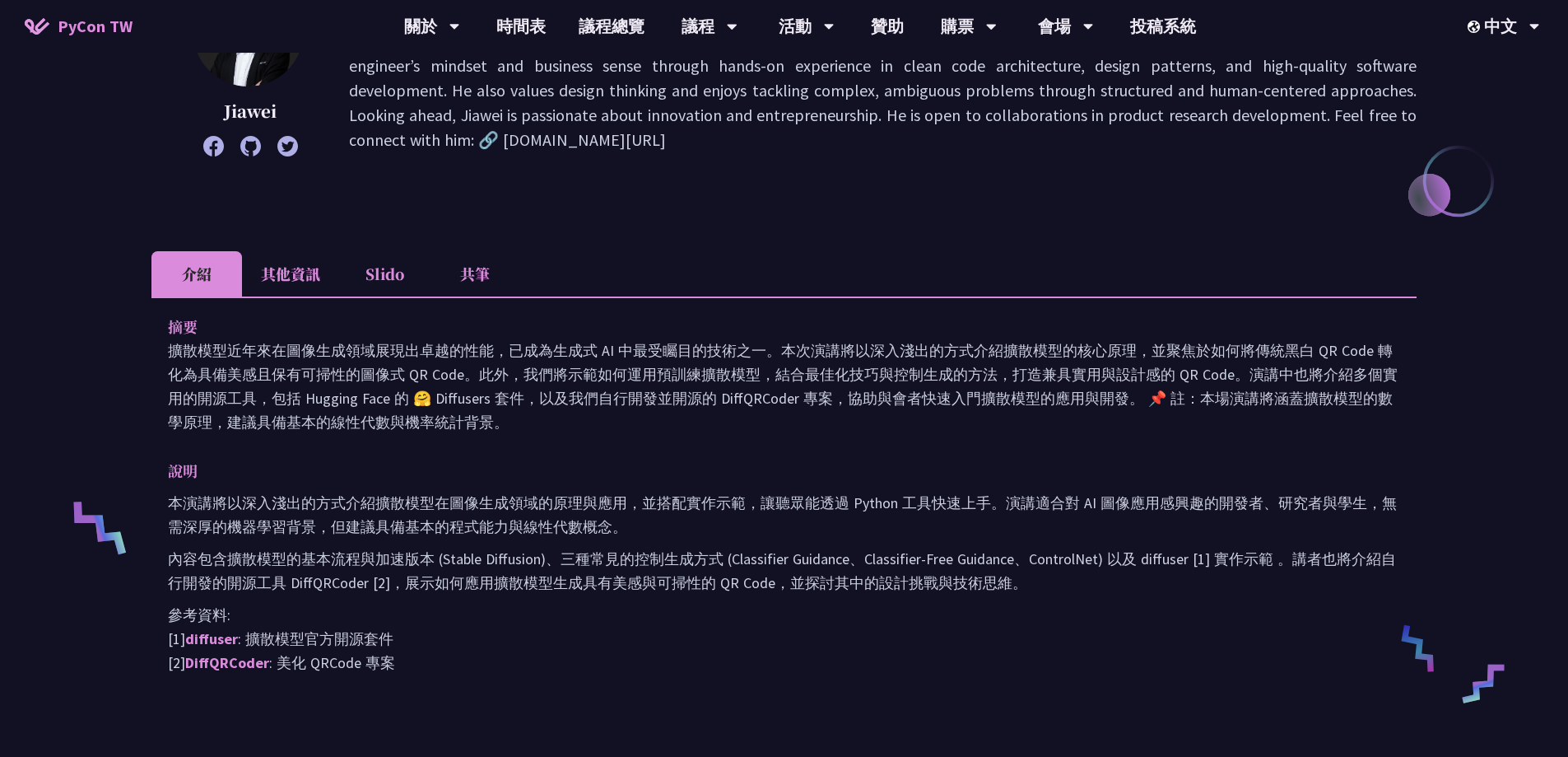
scroll to position [494, 0]
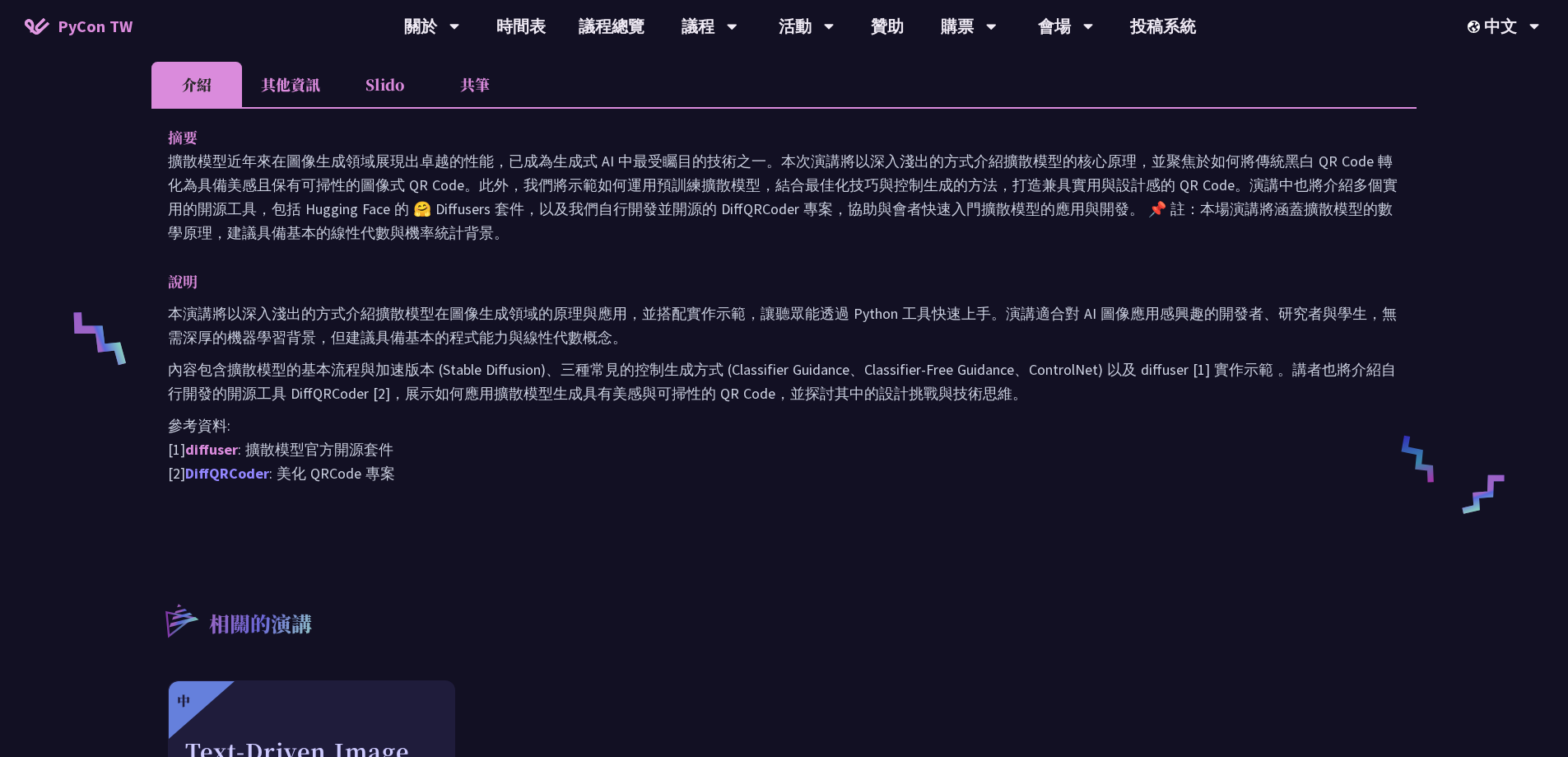
click at [222, 476] on link "DiffQRCoder" at bounding box center [227, 473] width 84 height 19
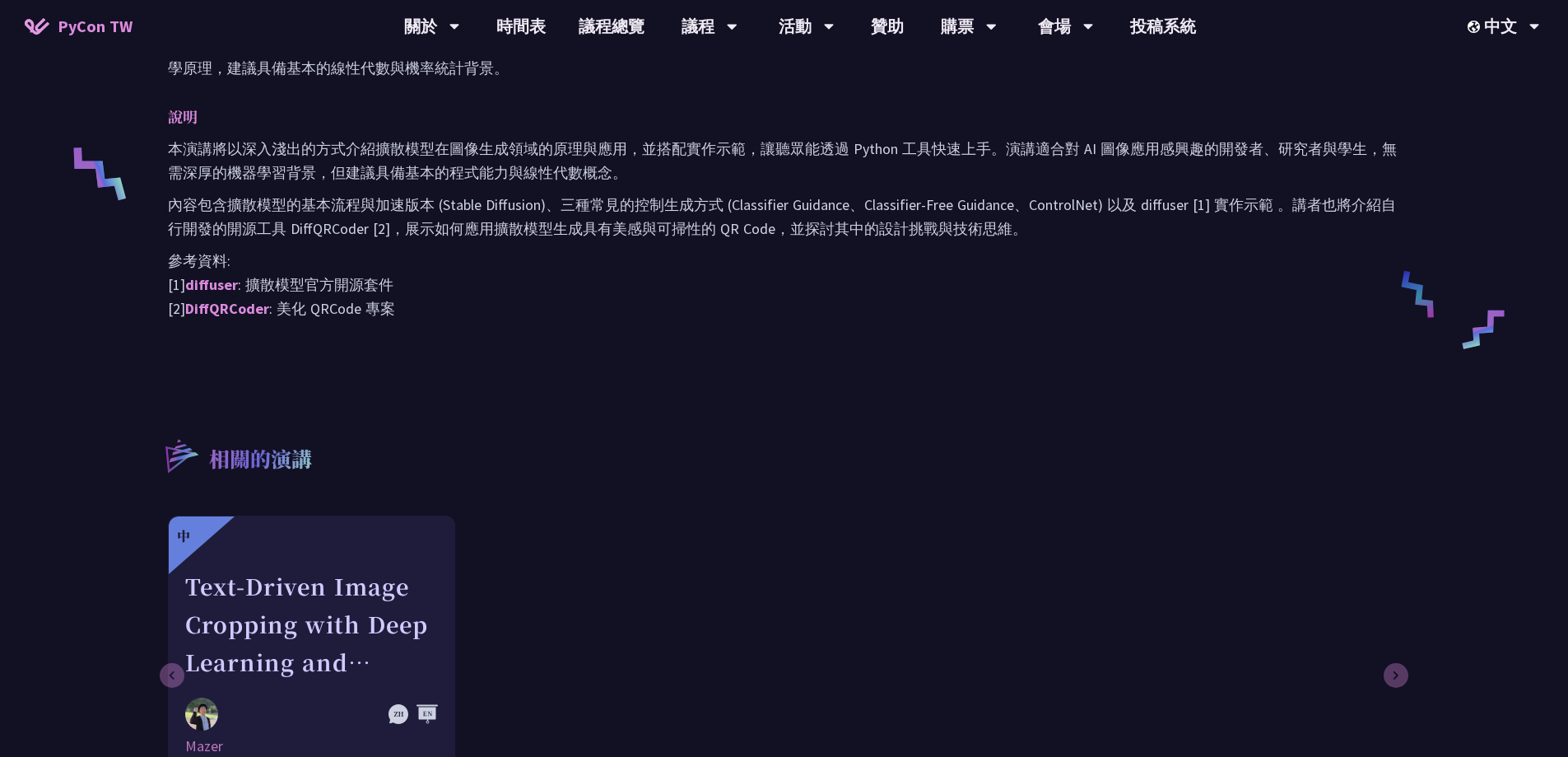
drag, startPoint x: 463, startPoint y: 359, endPoint x: 424, endPoint y: 339, distance: 43.8
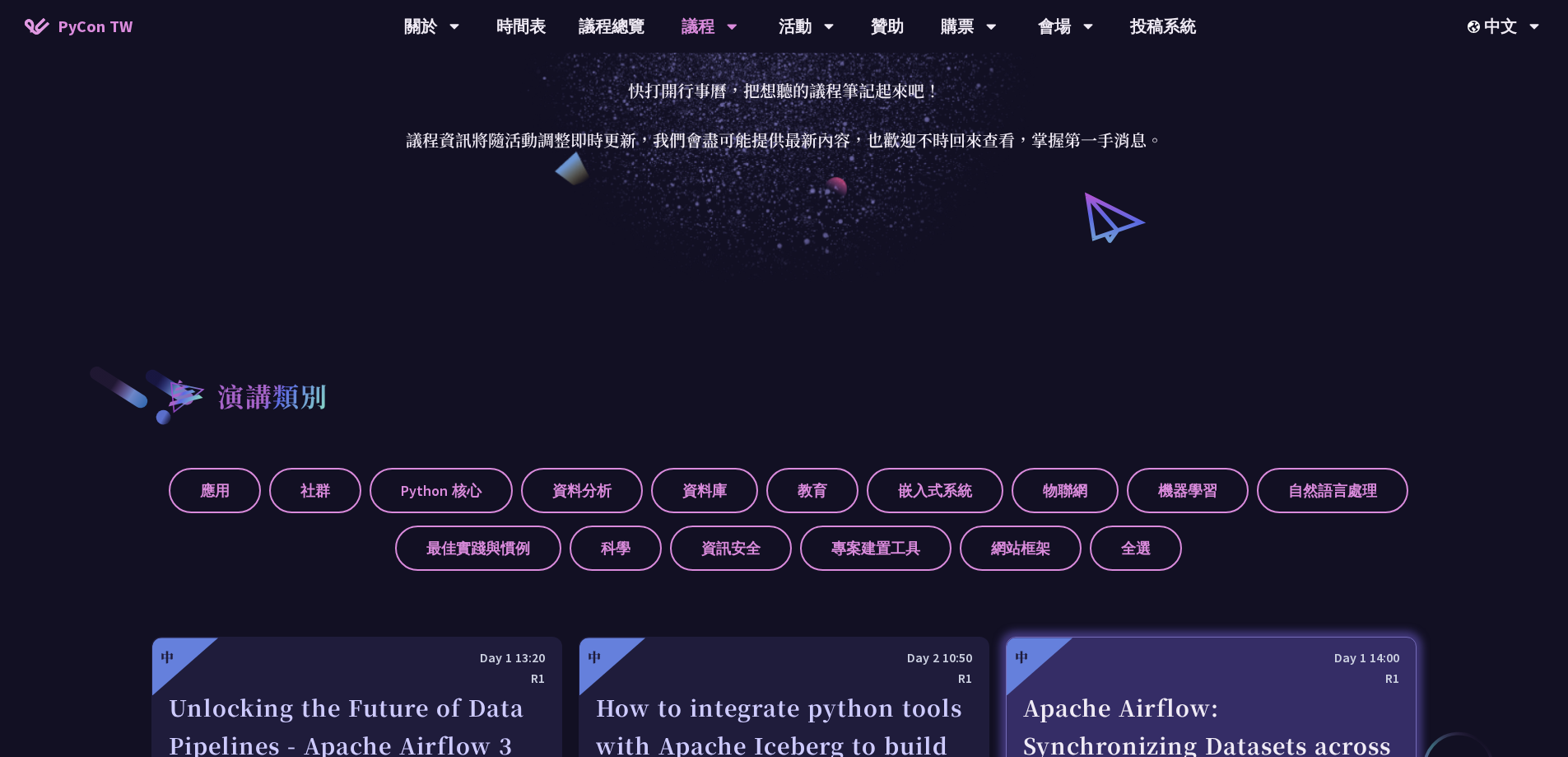
scroll to position [436, 0]
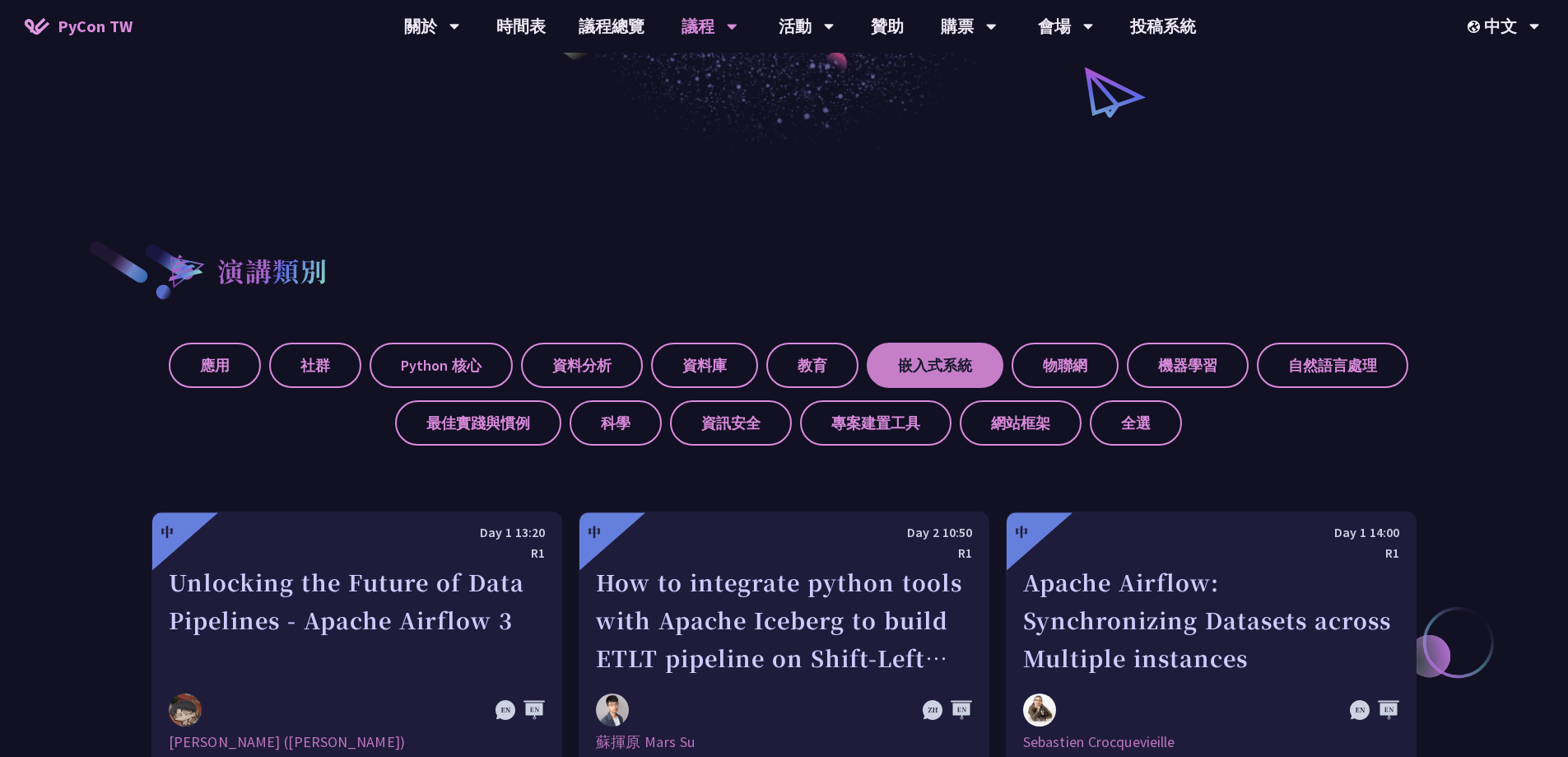
click at [952, 360] on label "嵌入式系統" at bounding box center [935, 365] width 136 height 46
click at [0, 0] on input "嵌入式系統" at bounding box center [0, 0] width 0 height 0
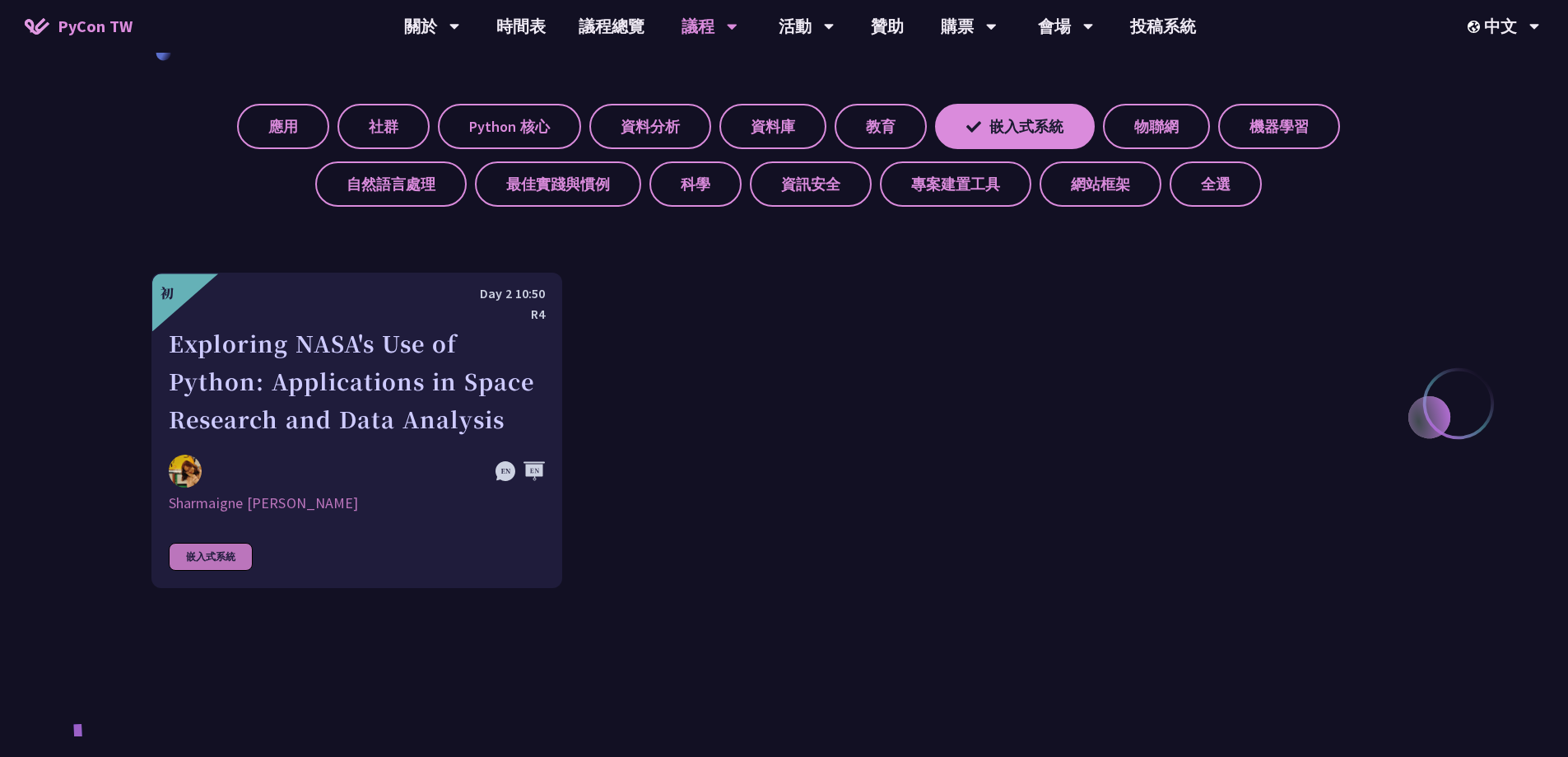
scroll to position [683, 0]
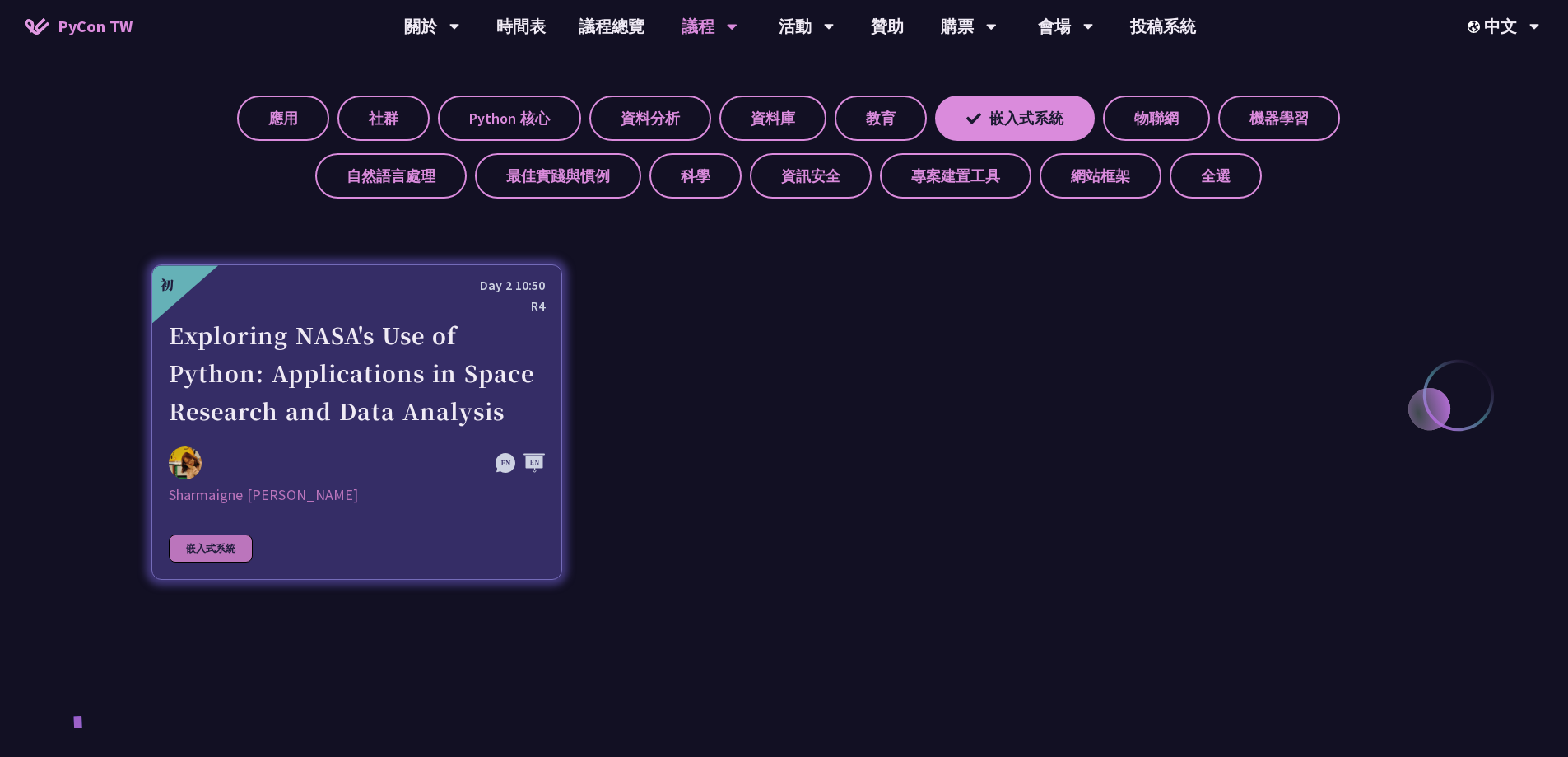
click at [323, 357] on div "Exploring NASA's Use of Python: Applications in Space Research and Data Analysis" at bounding box center [356, 372] width 376 height 113
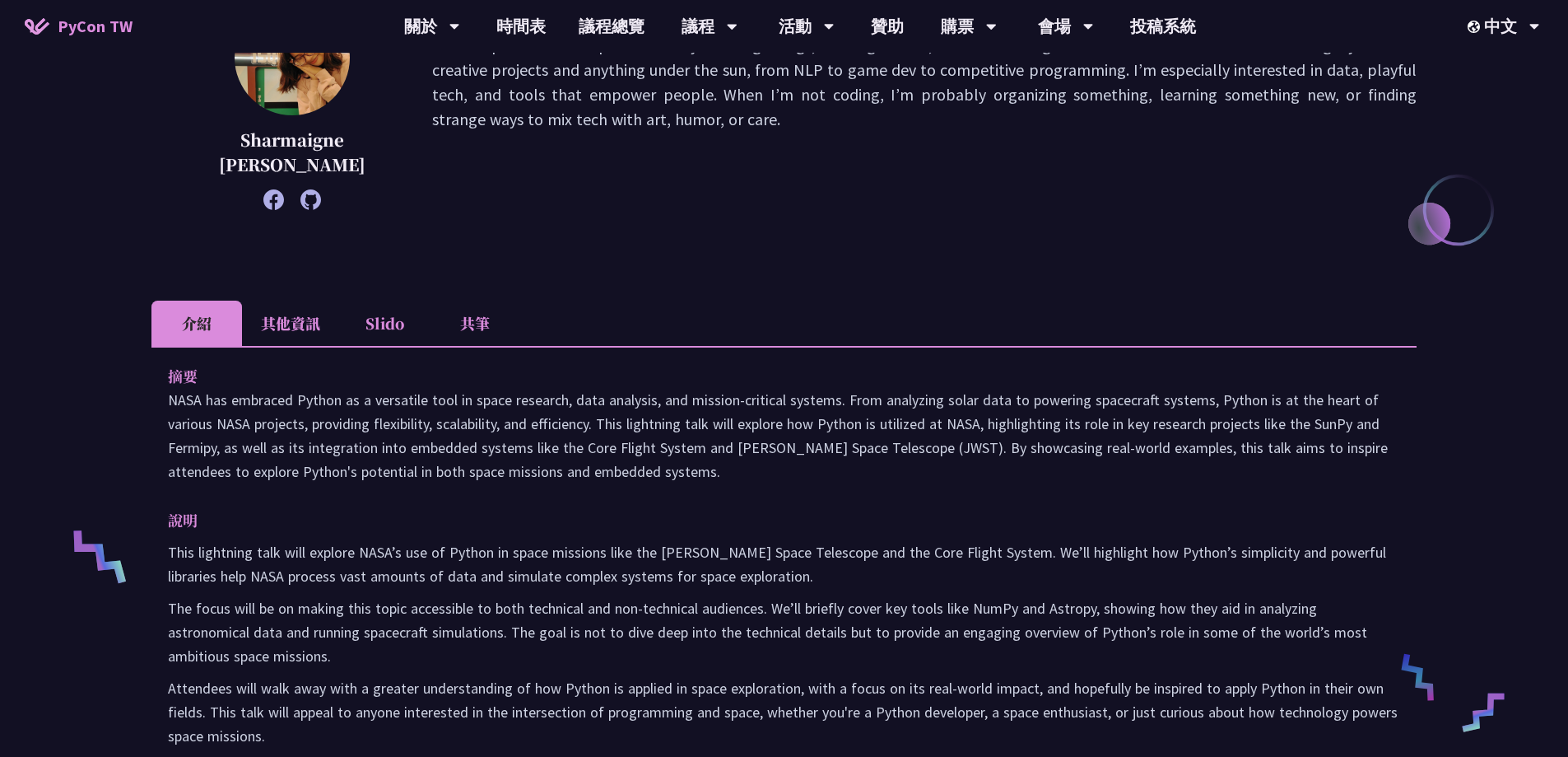
scroll to position [411, 0]
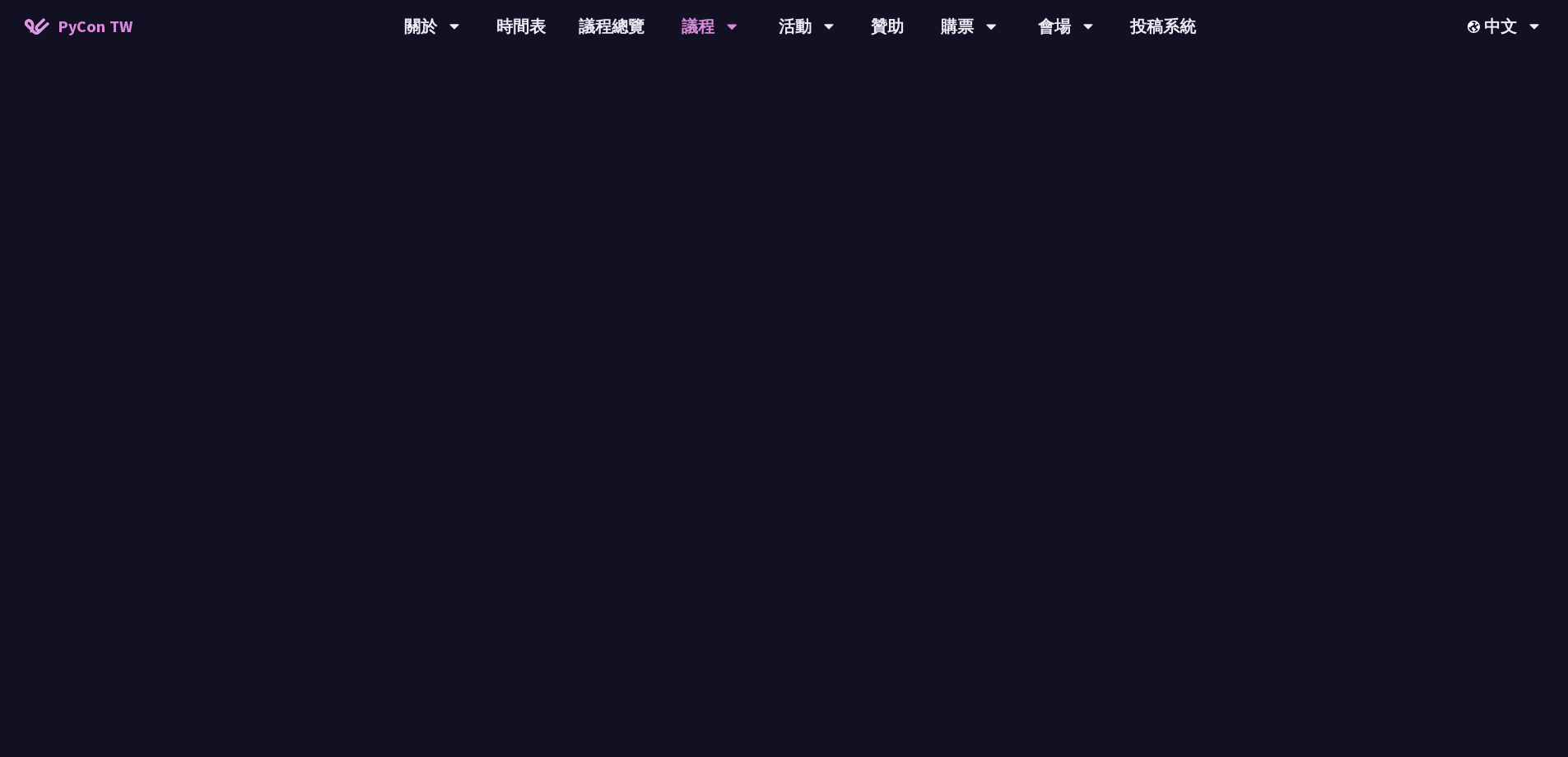
scroll to position [683, 0]
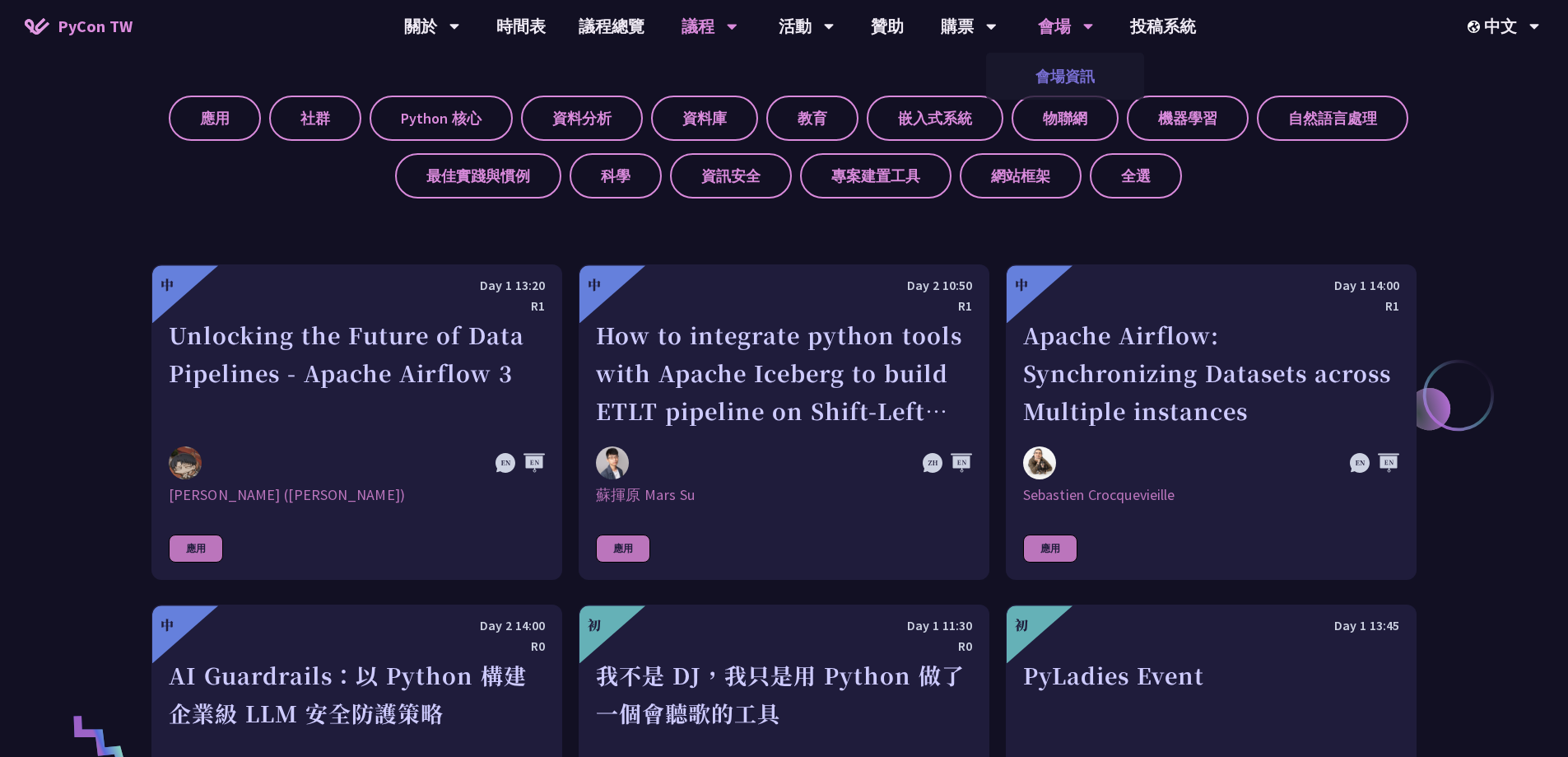
click at [1077, 68] on link "會場資訊" at bounding box center [1065, 76] width 158 height 39
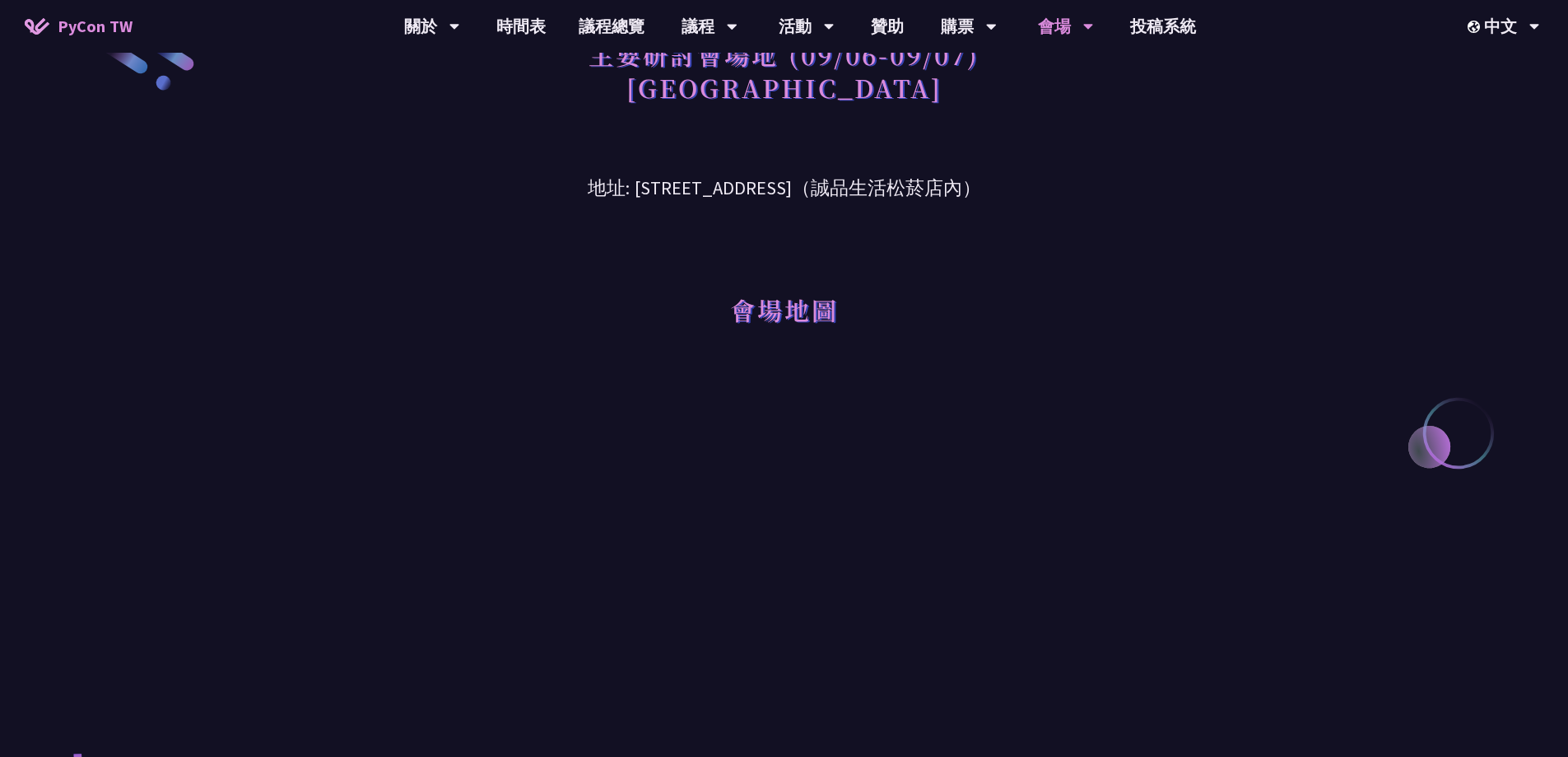
scroll to position [83, 0]
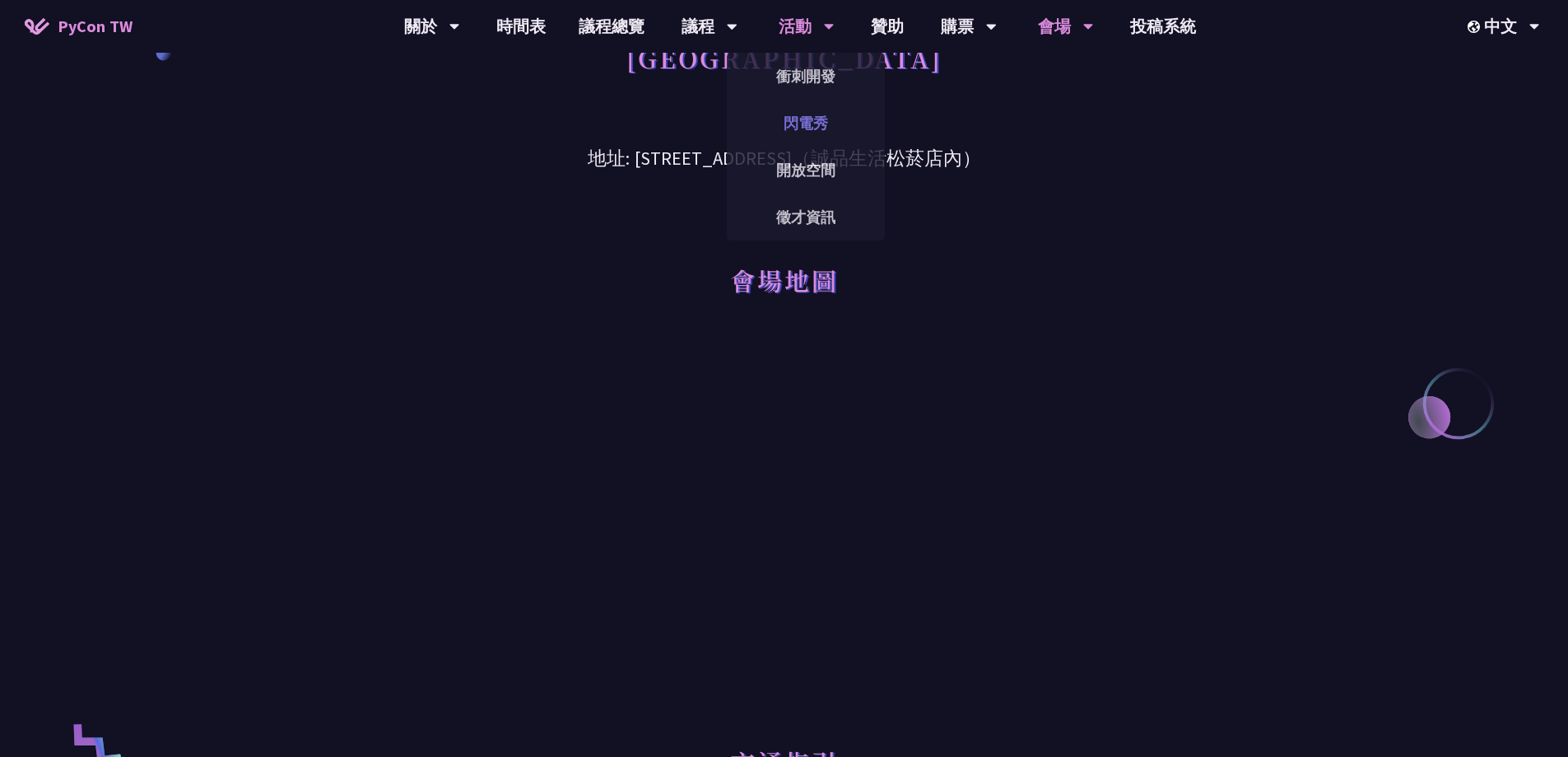
click at [828, 121] on link "閃電秀" at bounding box center [806, 124] width 158 height 39
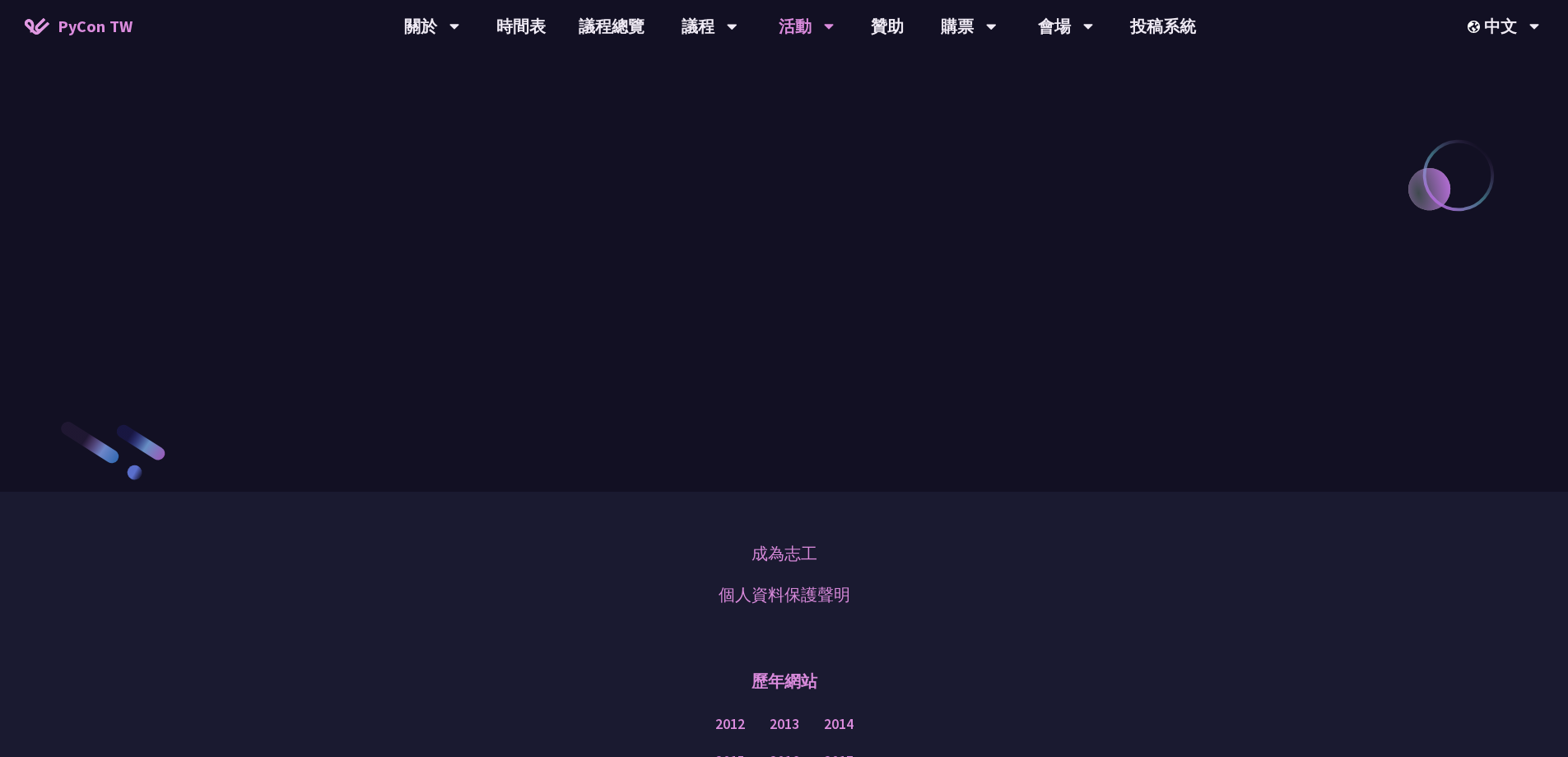
scroll to position [2088, 0]
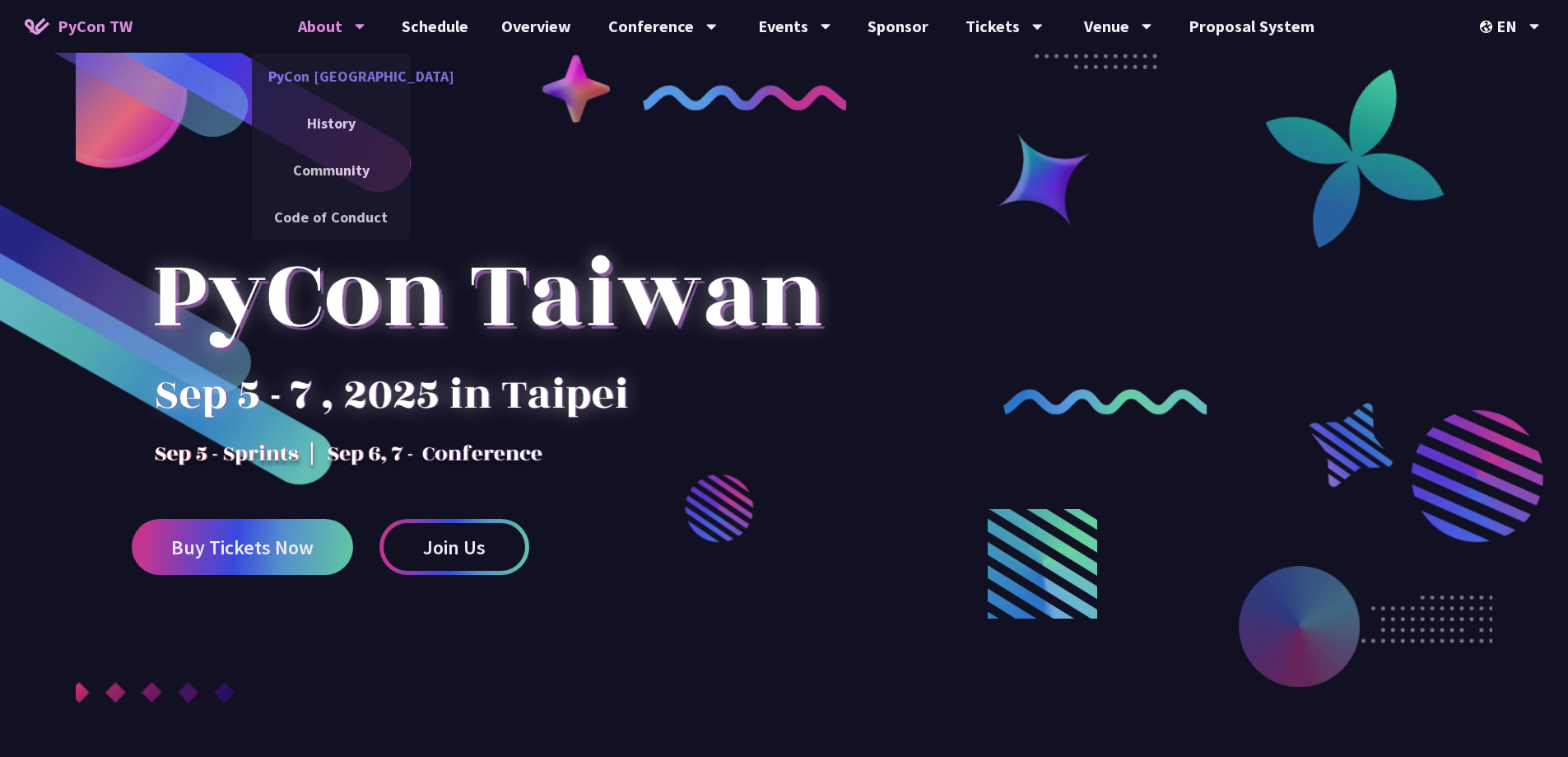
drag, startPoint x: 350, startPoint y: 62, endPoint x: 336, endPoint y: 61, distance: 14.0
